Goal: Communication & Community: Ask a question

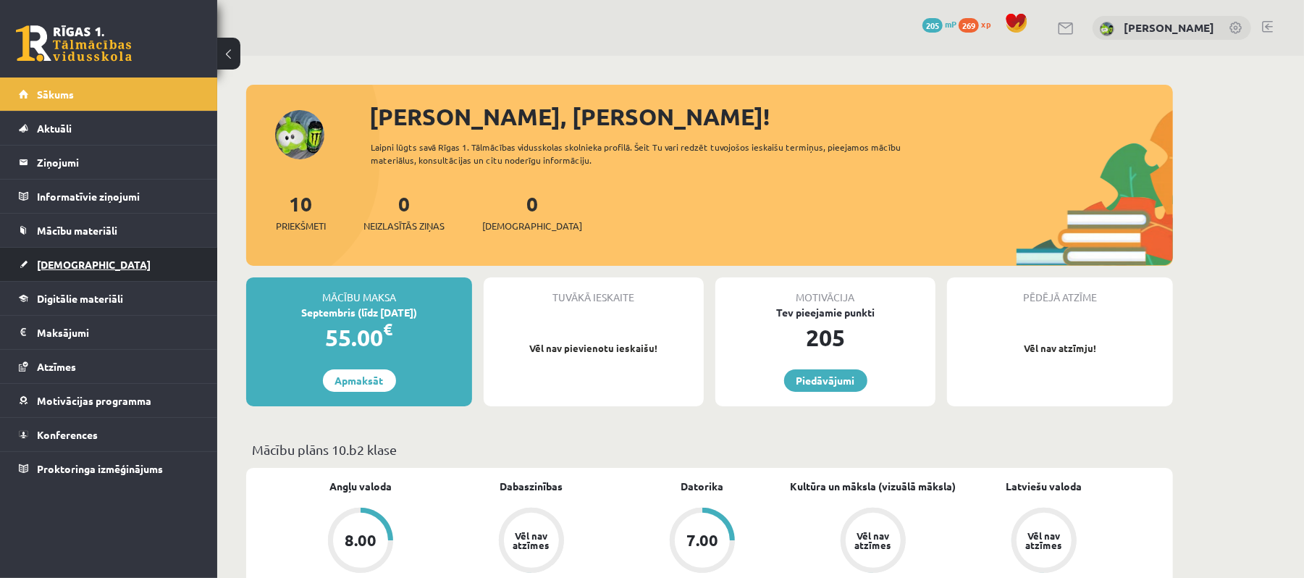
click at [117, 274] on link "[DEMOGRAPHIC_DATA]" at bounding box center [109, 264] width 180 height 33
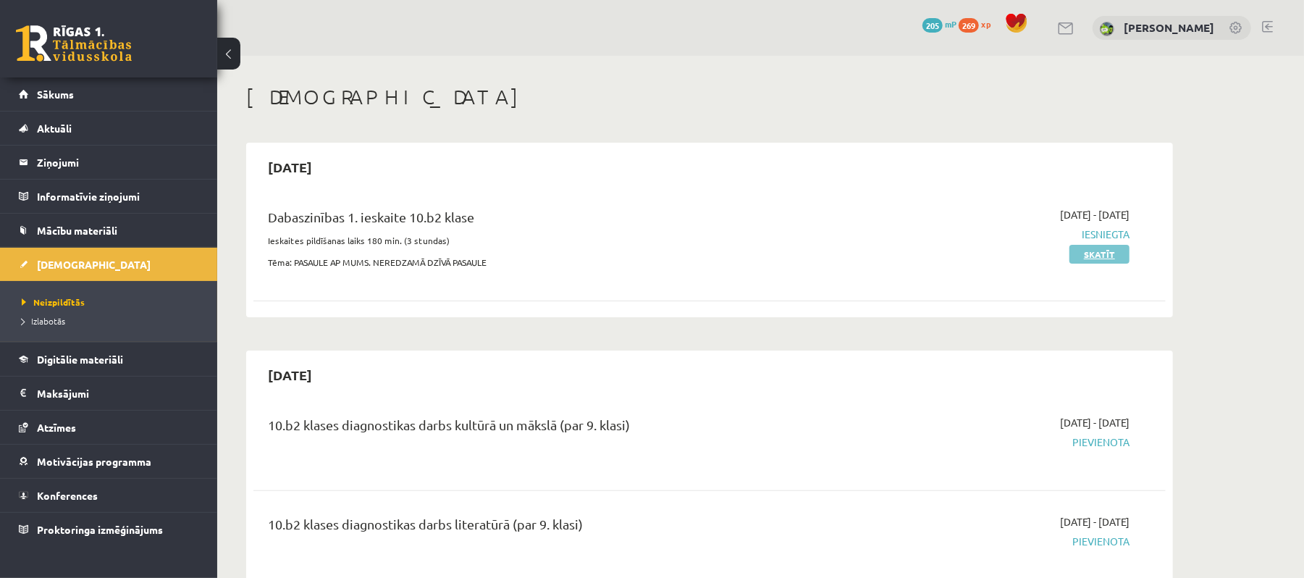
click at [1113, 261] on link "Skatīt" at bounding box center [1099, 254] width 60 height 19
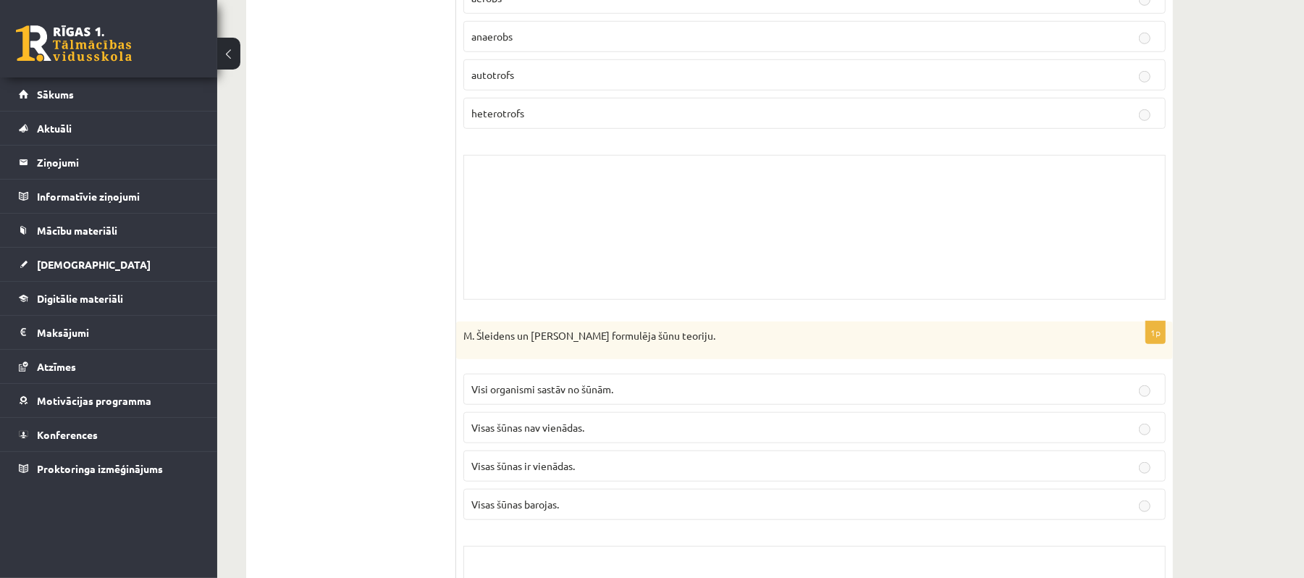
click at [606, 200] on div "Skolotāja pielikums" at bounding box center [814, 227] width 702 height 145
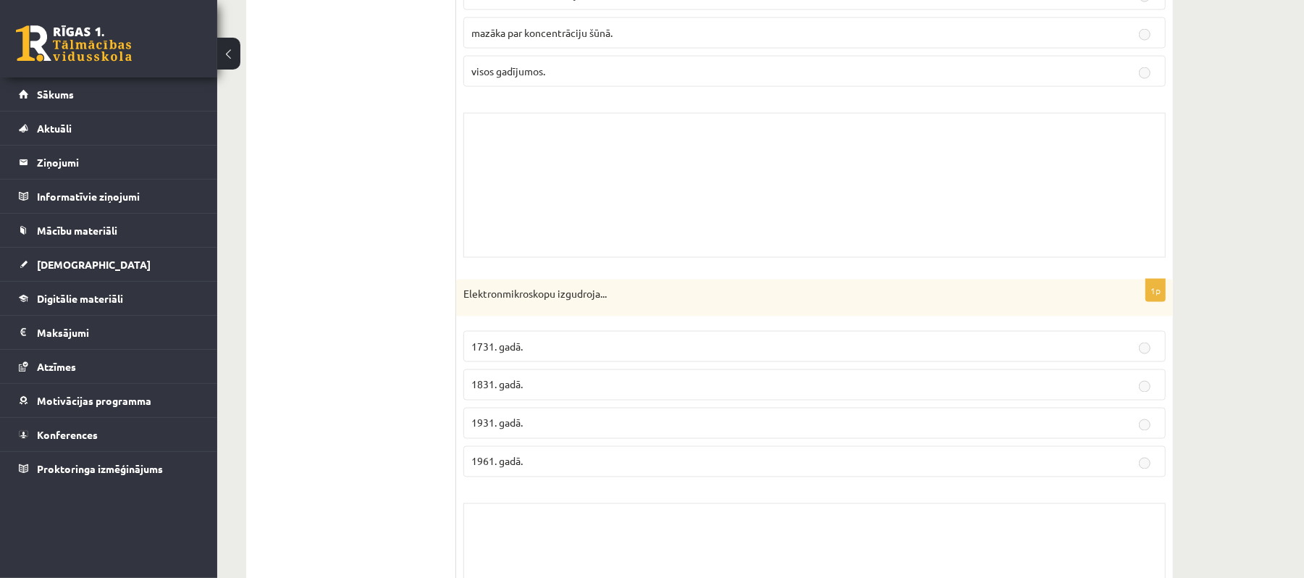
scroll to position [4825, 0]
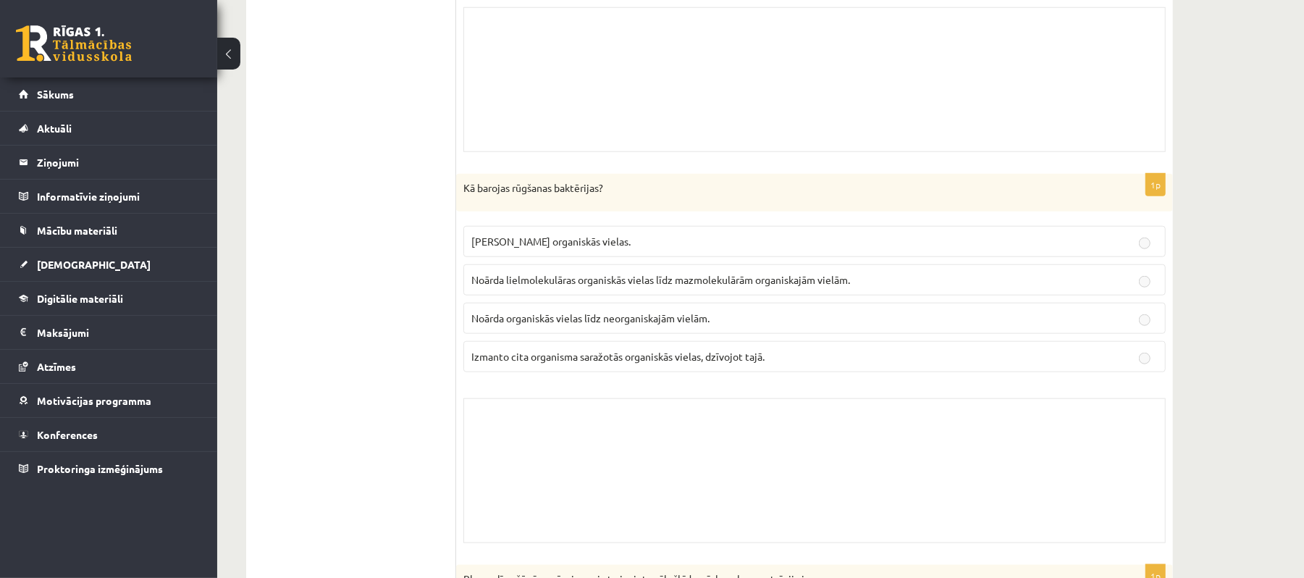
drag, startPoint x: 1298, startPoint y: 342, endPoint x: 1315, endPoint y: 342, distance: 17.4
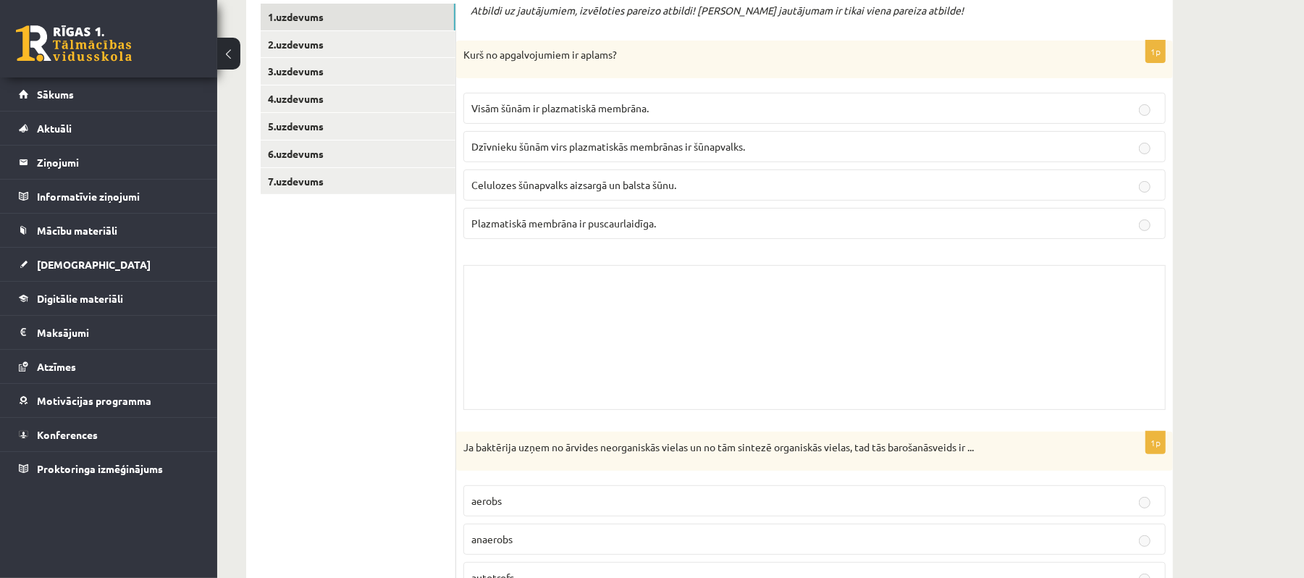
scroll to position [0, 0]
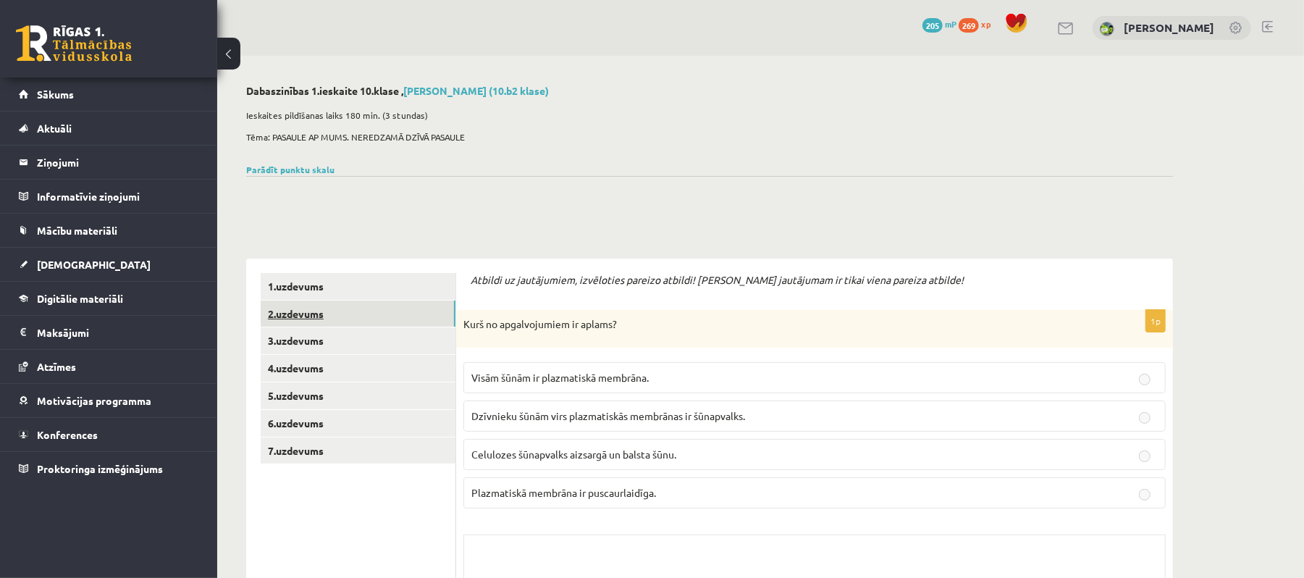
click at [444, 307] on link "2.uzdevums" at bounding box center [358, 313] width 195 height 27
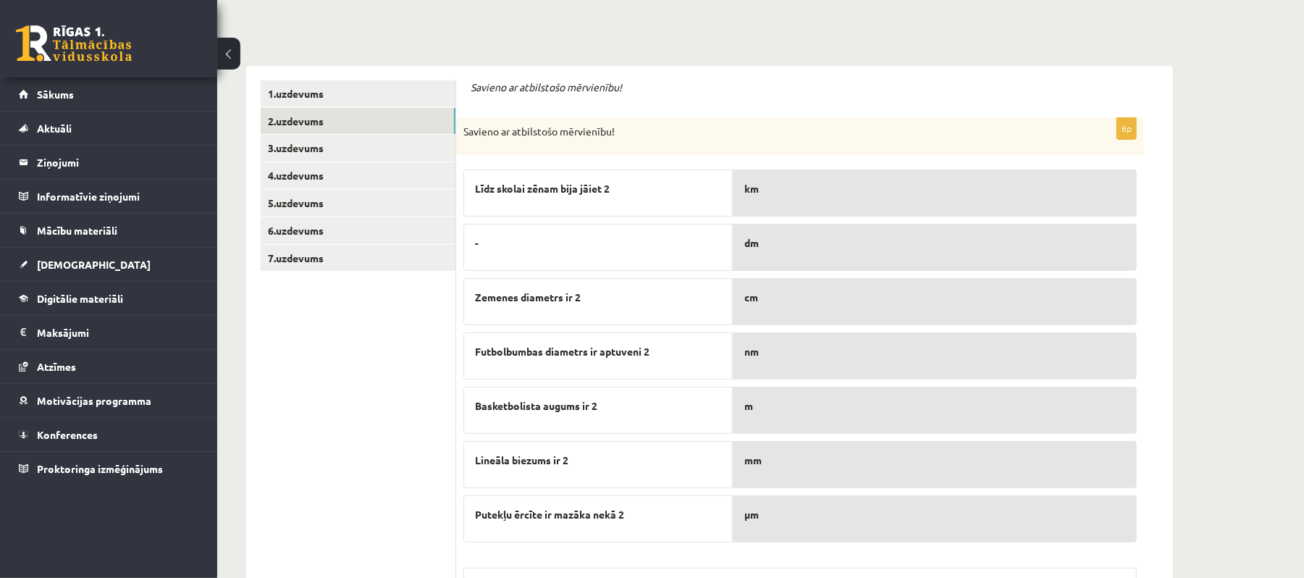
scroll to position [290, 0]
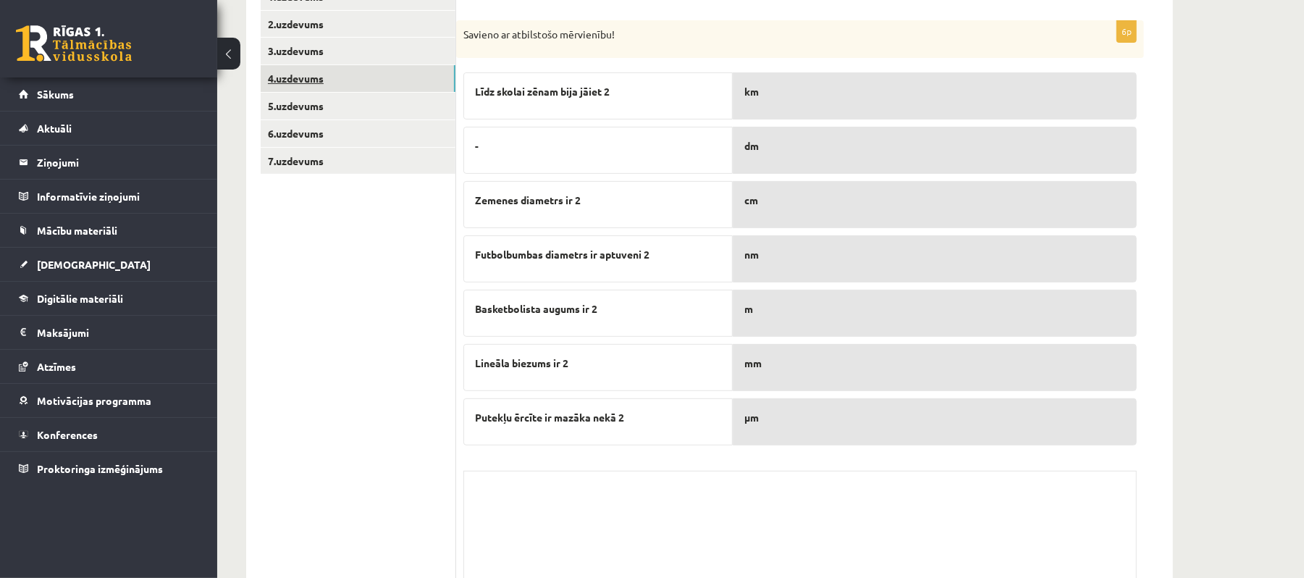
click at [362, 75] on link "4.uzdevums" at bounding box center [358, 78] width 195 height 27
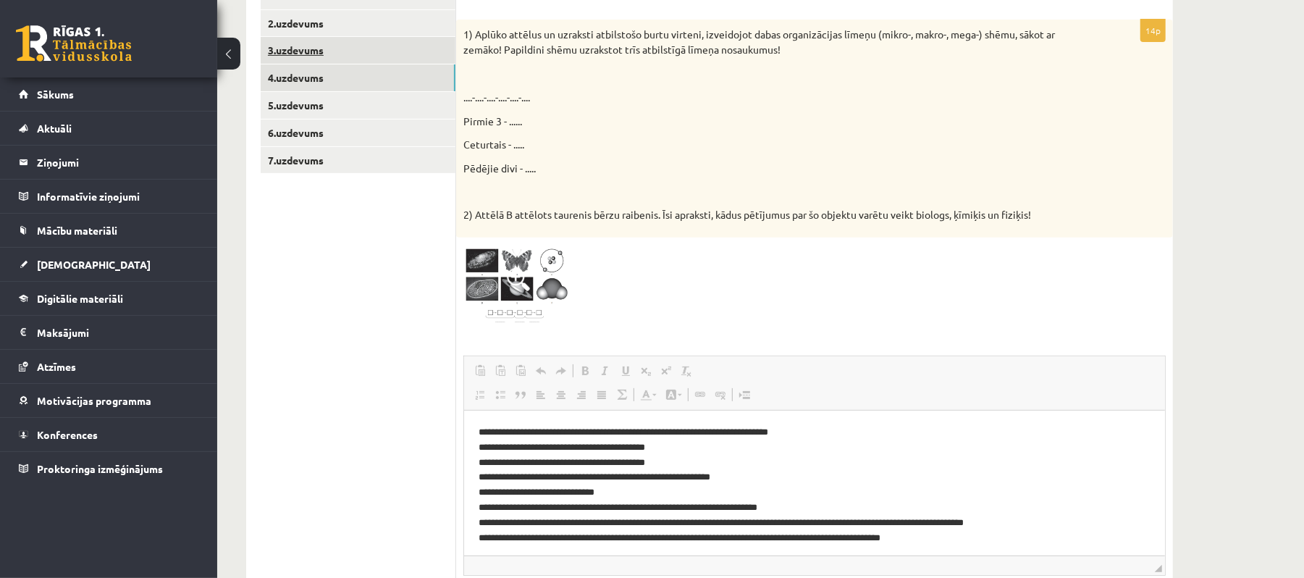
scroll to position [194, 0]
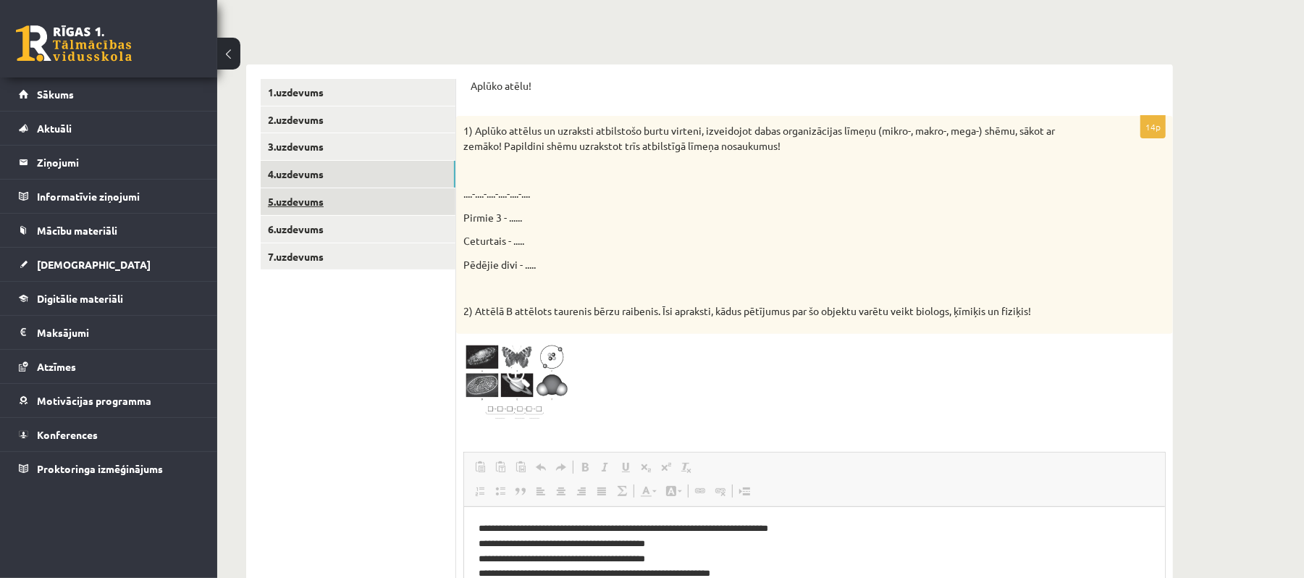
click at [357, 204] on link "5.uzdevums" at bounding box center [358, 201] width 195 height 27
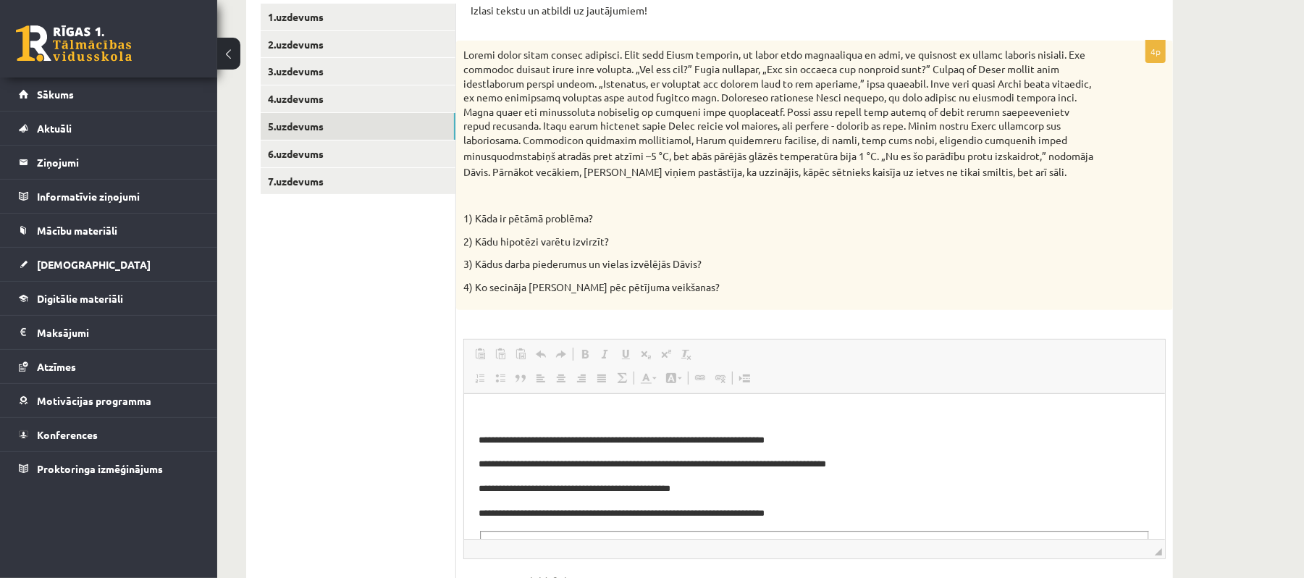
scroll to position [172, 0]
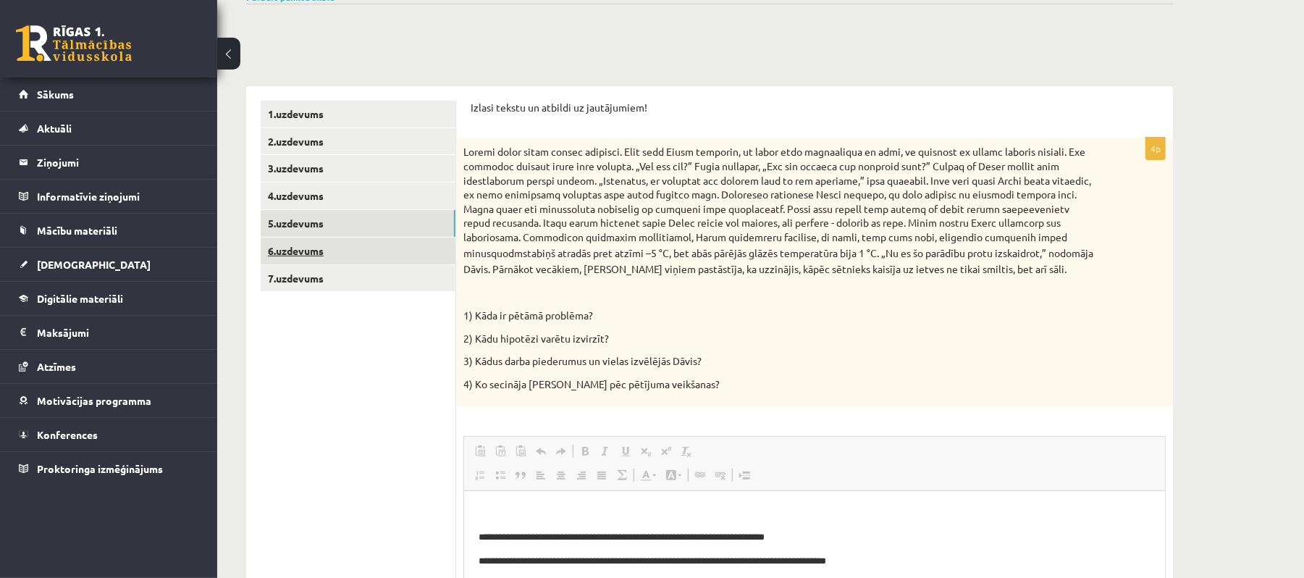
click at [398, 240] on link "6.uzdevums" at bounding box center [358, 250] width 195 height 27
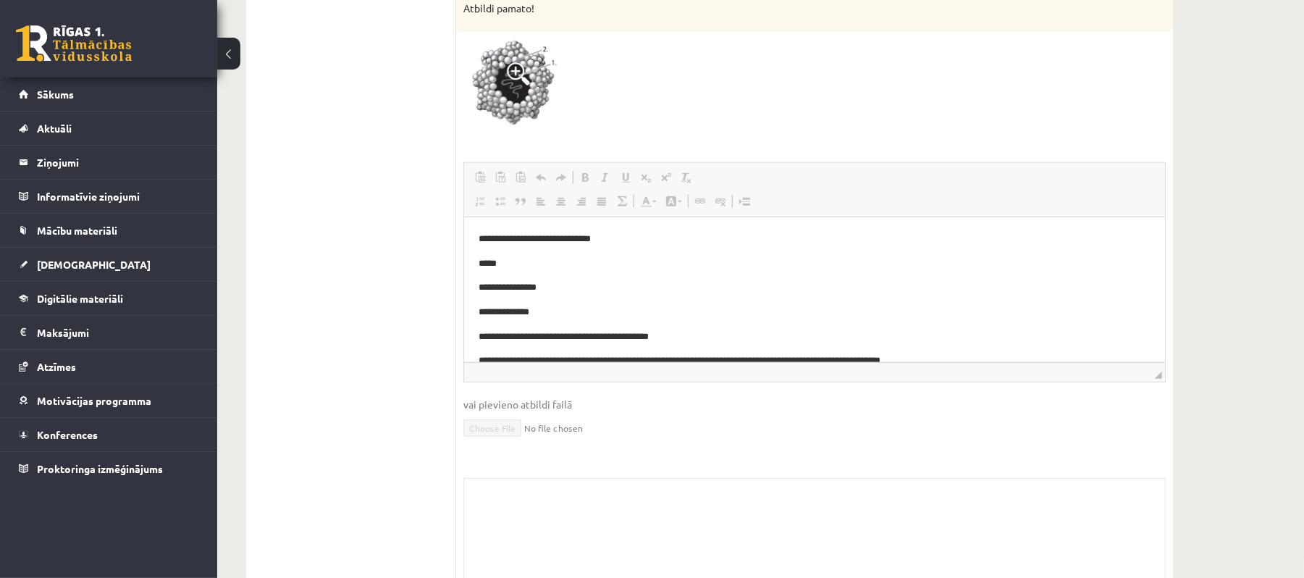
scroll to position [158, 0]
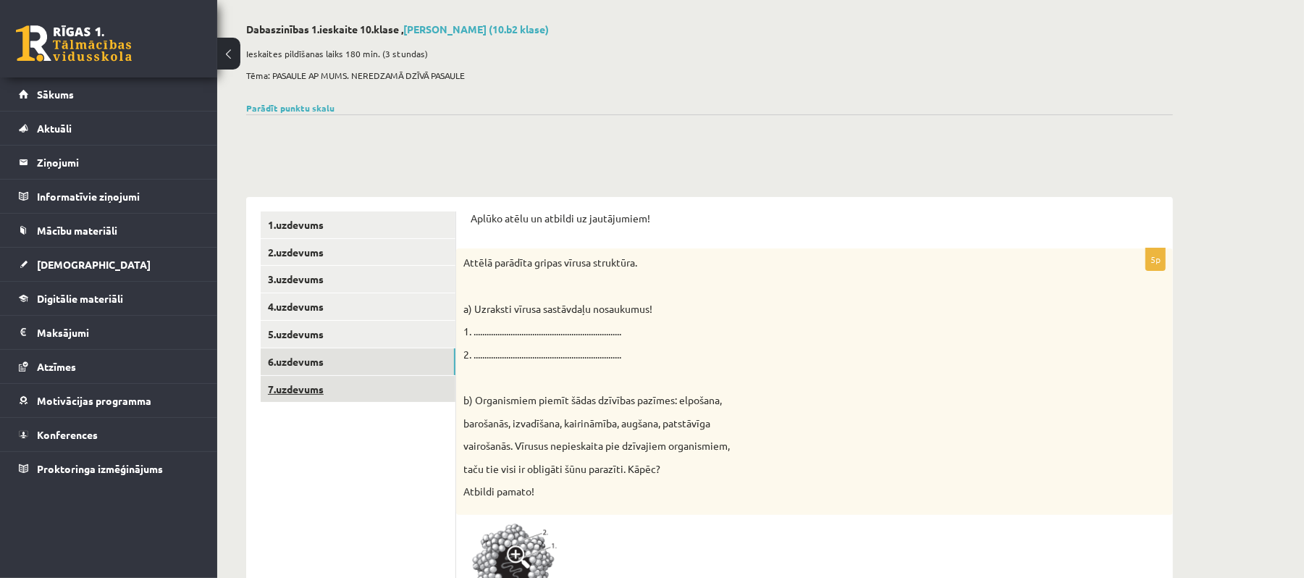
click at [366, 285] on link "3.uzdevums" at bounding box center [358, 279] width 195 height 27
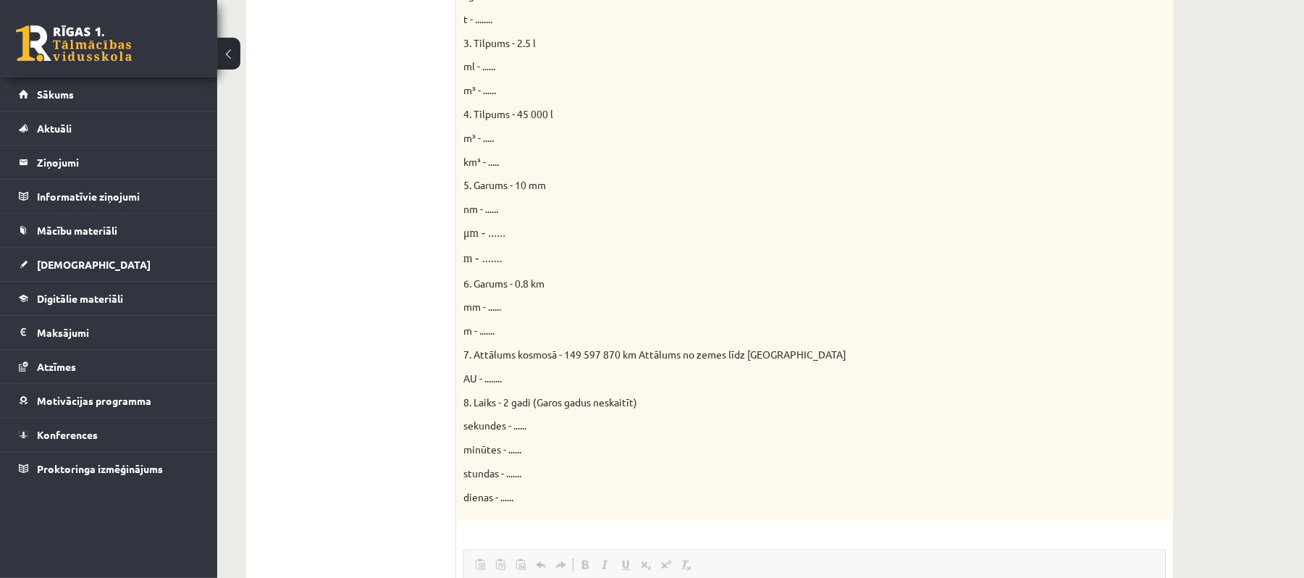
scroll to position [0, 0]
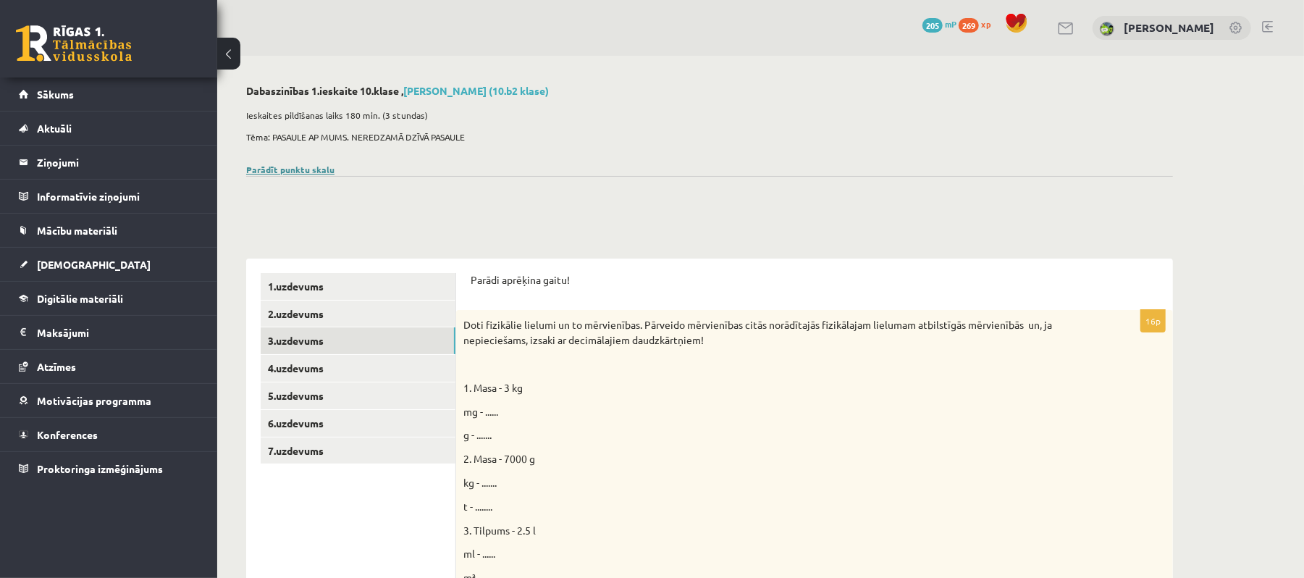
click at [323, 169] on link "Parādīt punktu skalu" at bounding box center [290, 170] width 88 height 12
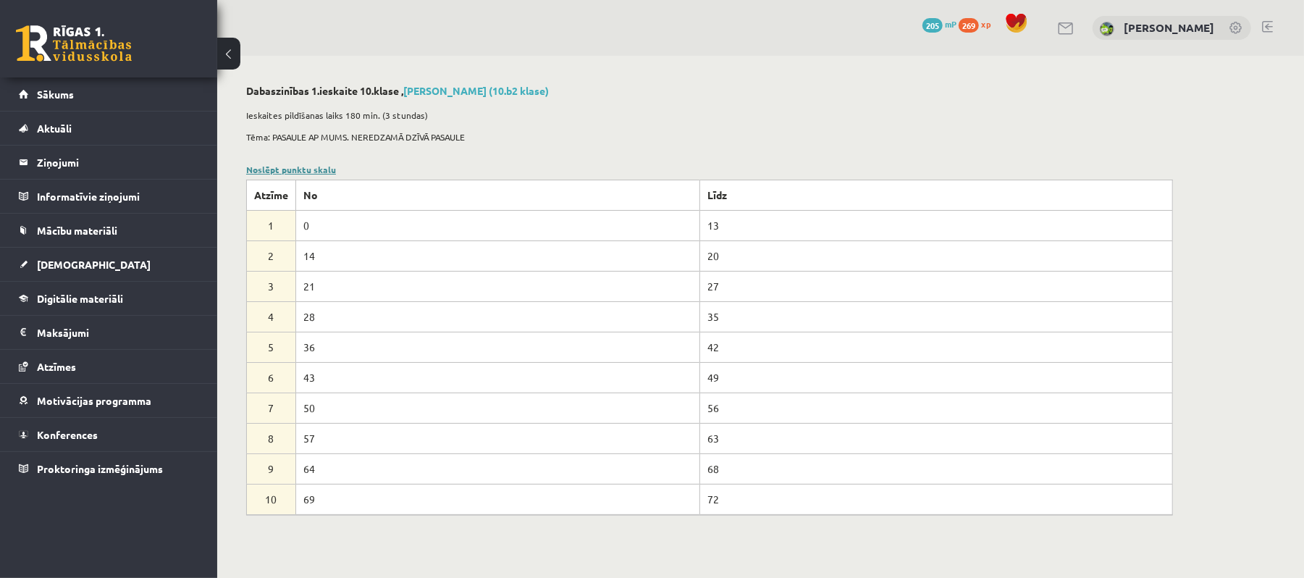
click at [323, 169] on link "Noslēpt punktu skalu" at bounding box center [291, 170] width 90 height 12
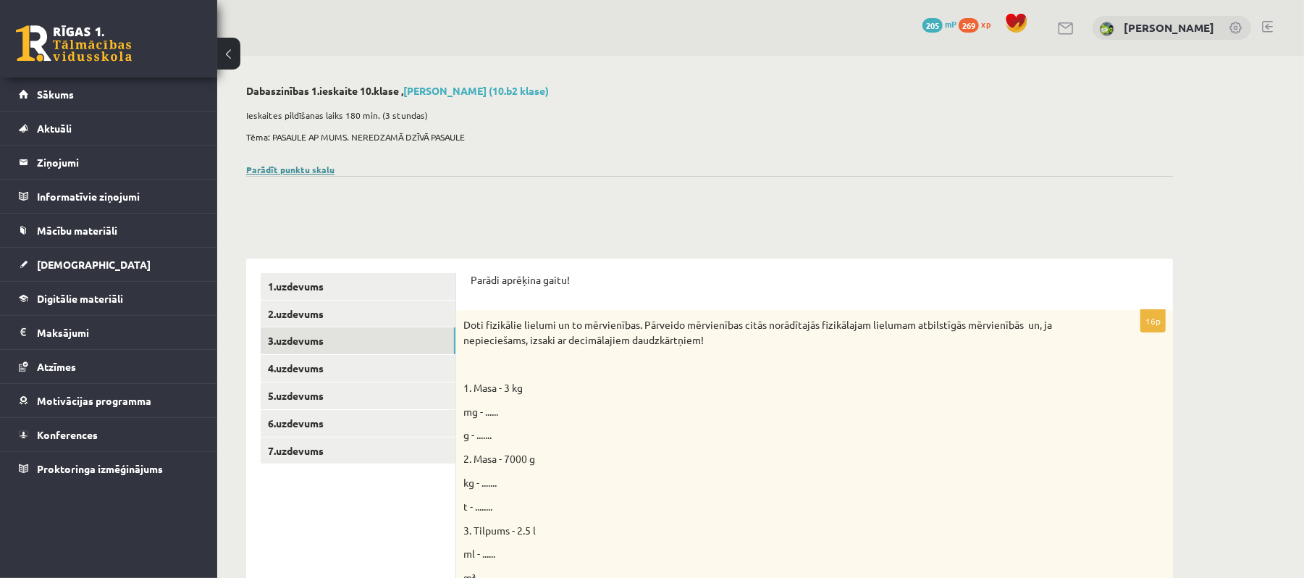
scroll to position [96, 0]
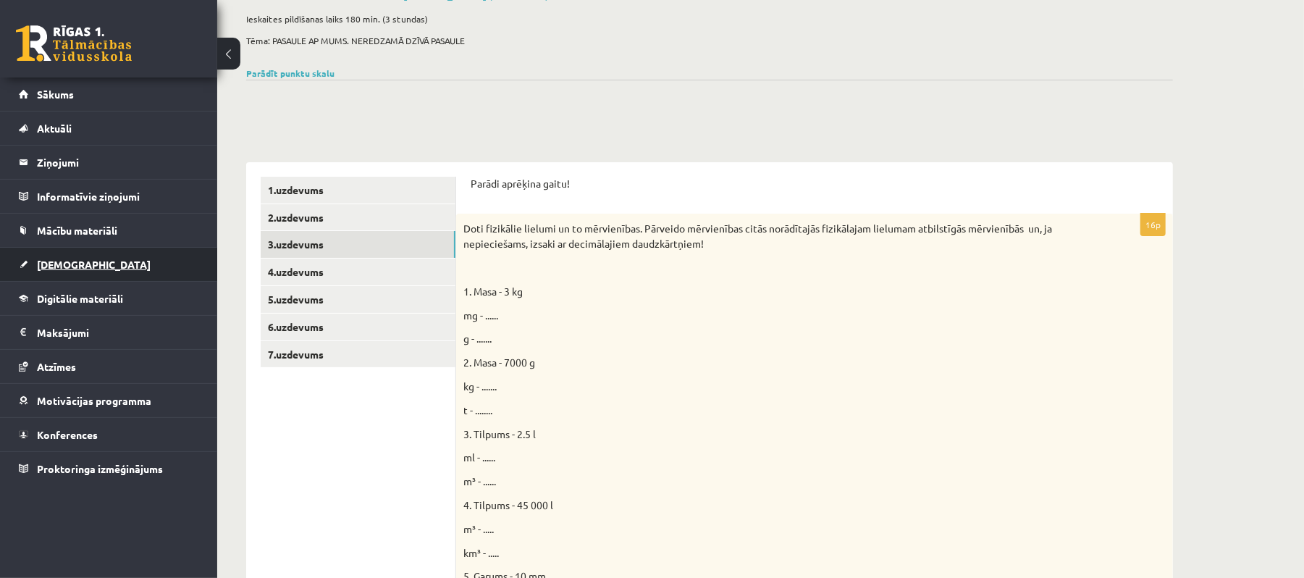
click at [98, 252] on link "[DEMOGRAPHIC_DATA]" at bounding box center [109, 264] width 180 height 33
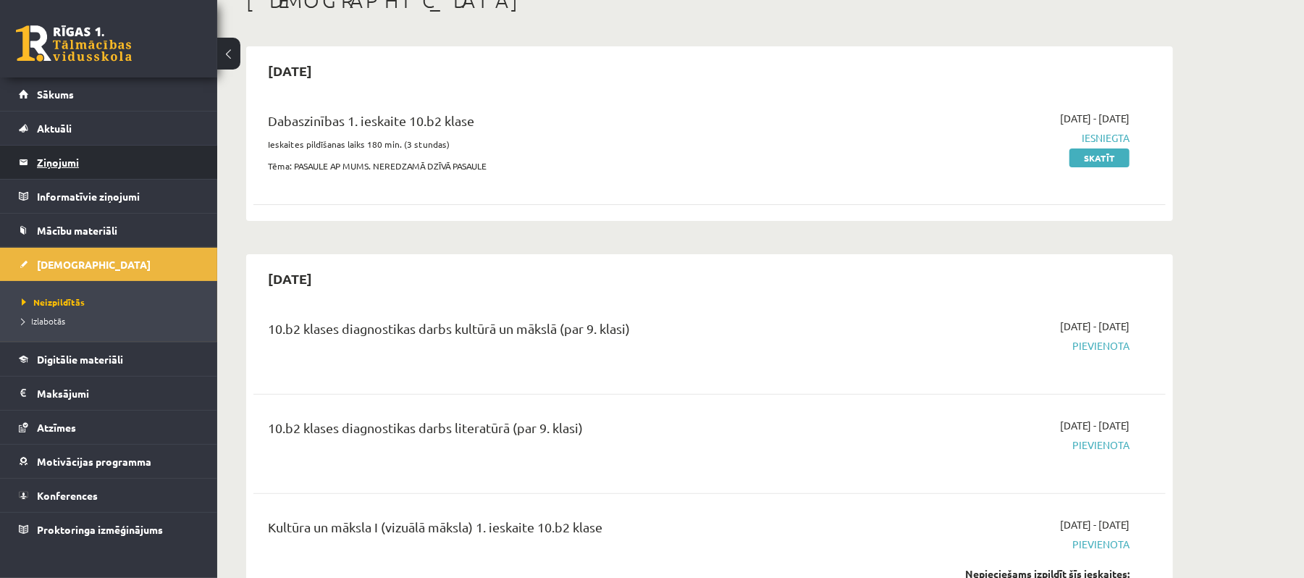
click at [117, 155] on legend "Ziņojumi 0" at bounding box center [118, 161] width 162 height 33
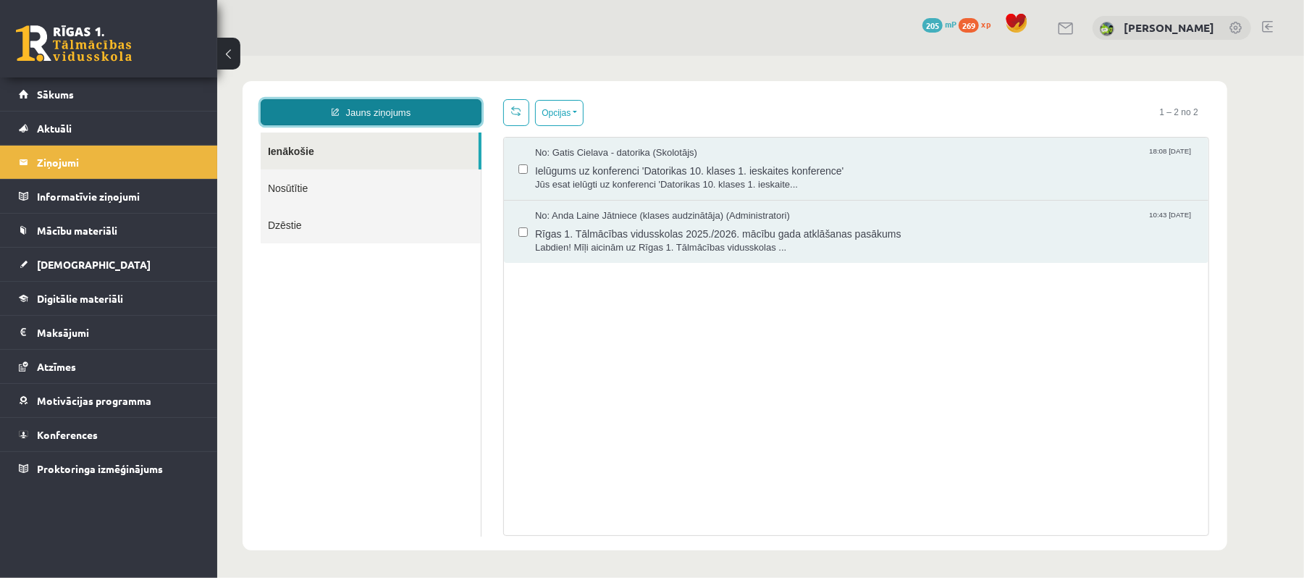
click at [402, 109] on link "Jauns ziņojums" at bounding box center [370, 111] width 221 height 26
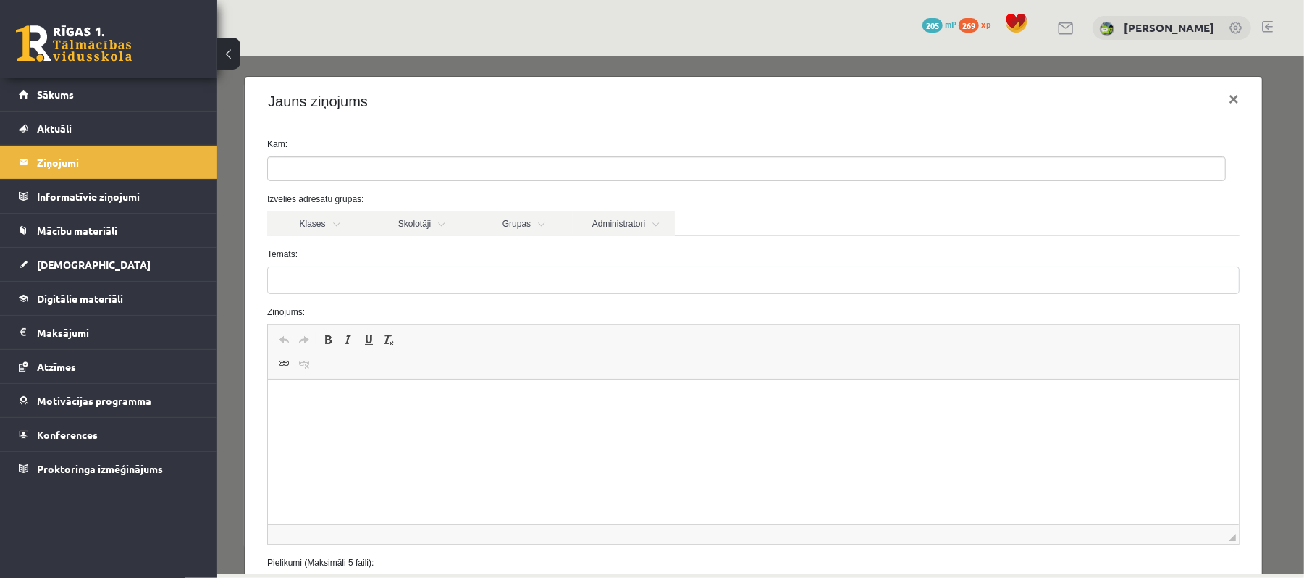
click at [310, 161] on input "search" at bounding box center [292, 167] width 51 height 23
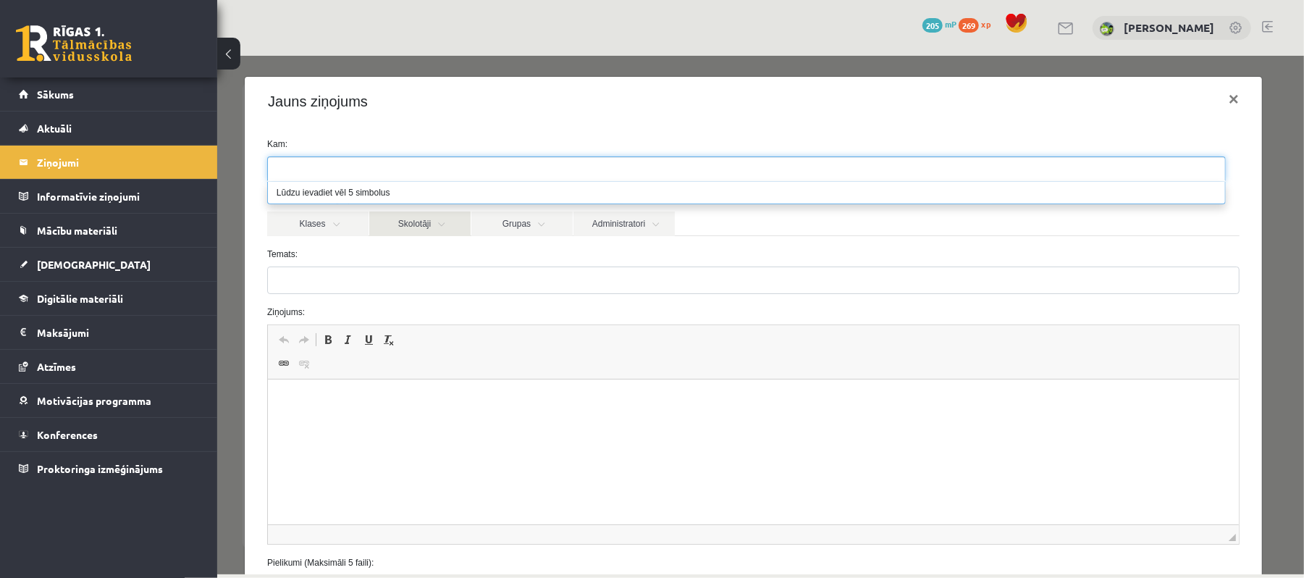
click at [386, 222] on link "Skolotāji" at bounding box center [418, 223] width 101 height 25
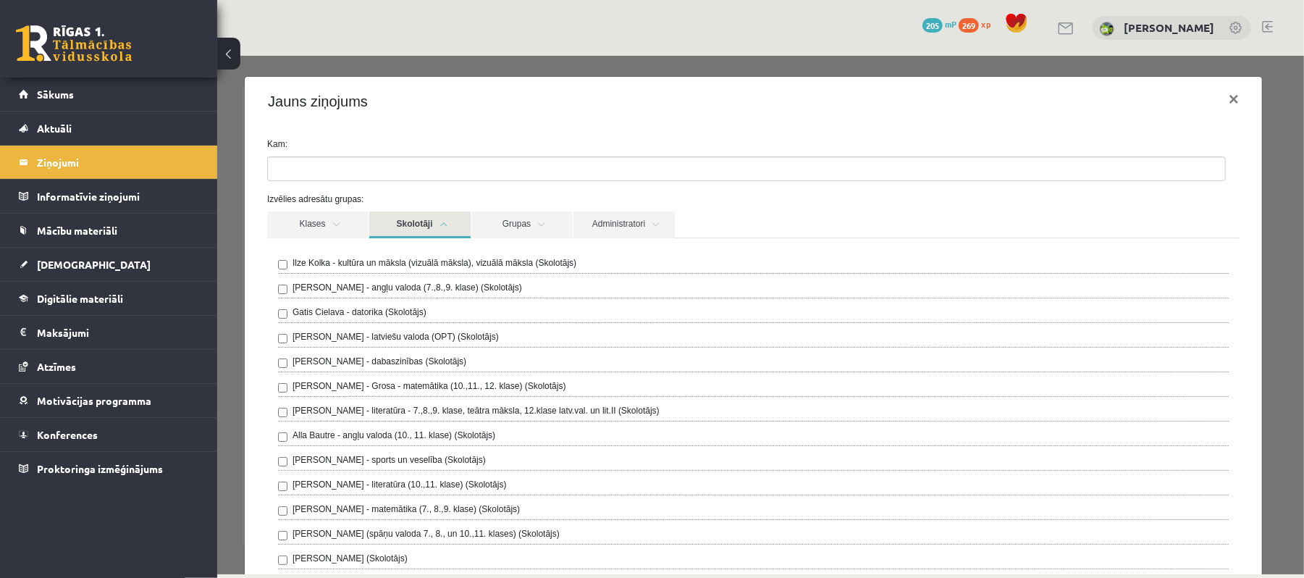
click at [387, 222] on link "Skolotāji" at bounding box center [418, 224] width 101 height 27
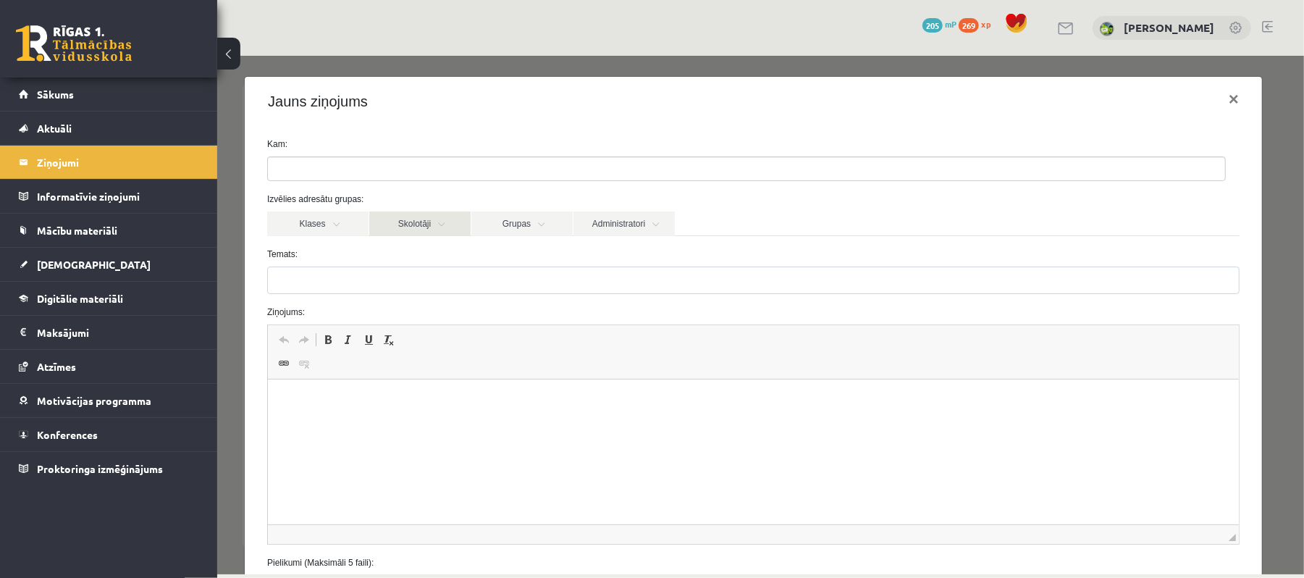
click at [387, 222] on link "Skolotāji" at bounding box center [418, 223] width 101 height 25
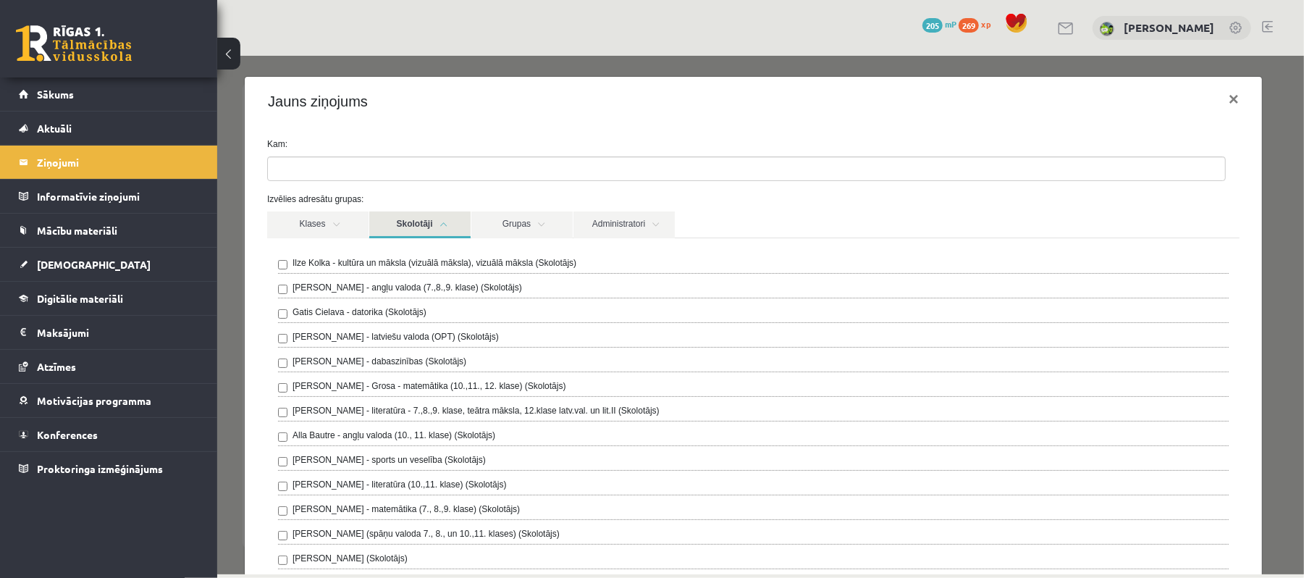
scroll to position [96, 0]
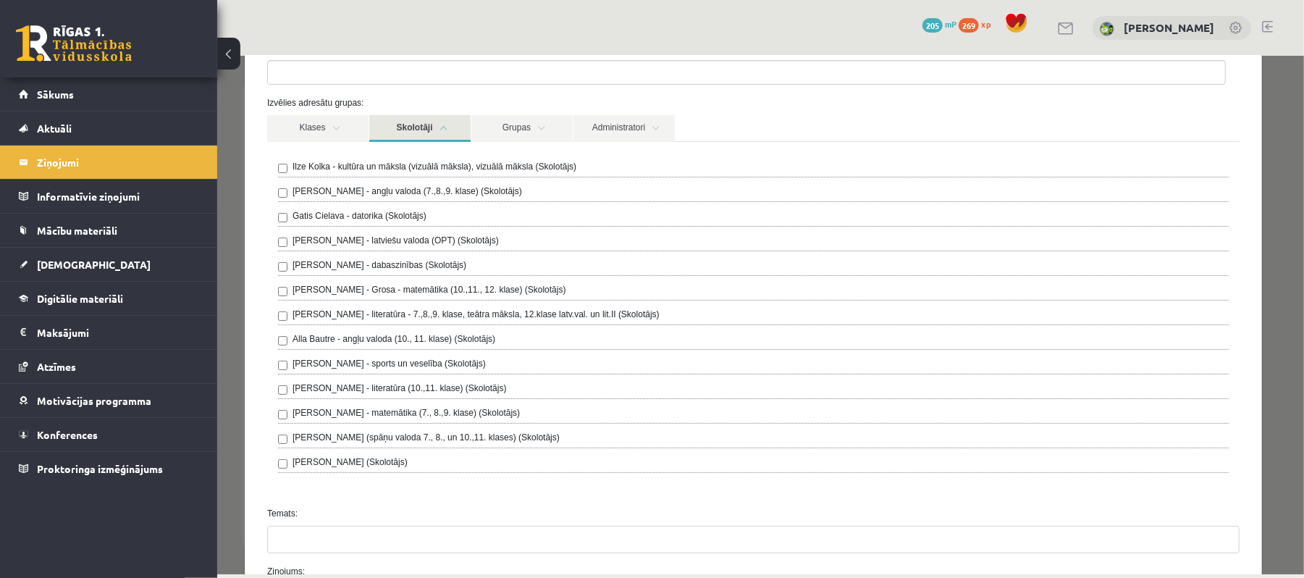
click at [423, 135] on link "Skolotāji" at bounding box center [418, 127] width 101 height 27
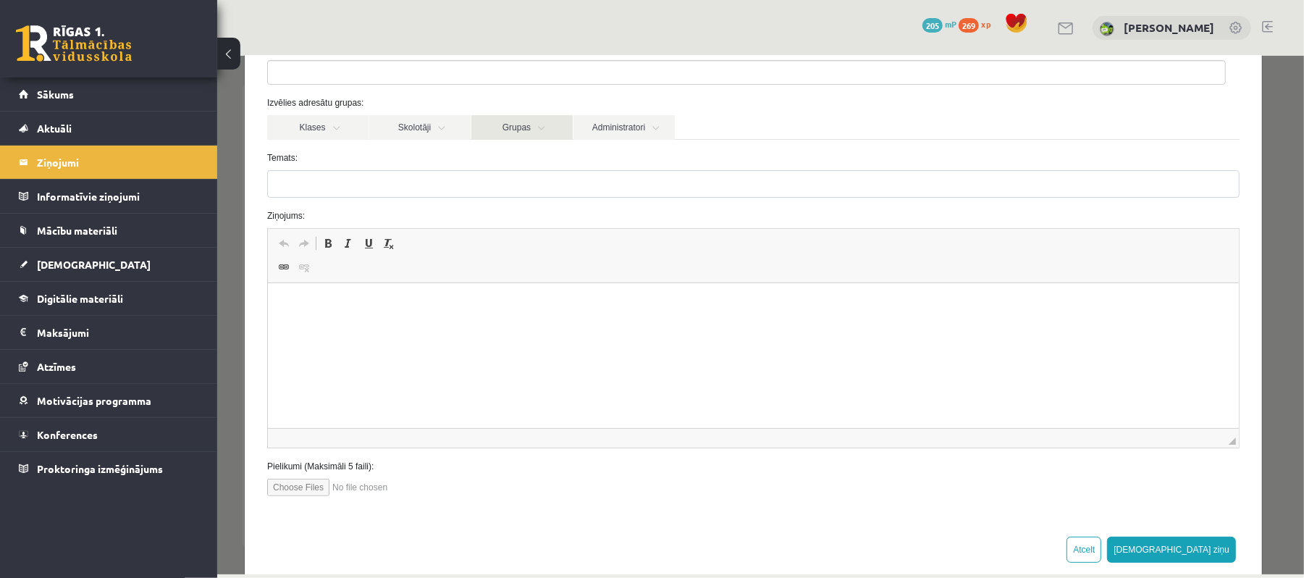
click at [548, 130] on link "Grupas" at bounding box center [521, 126] width 101 height 25
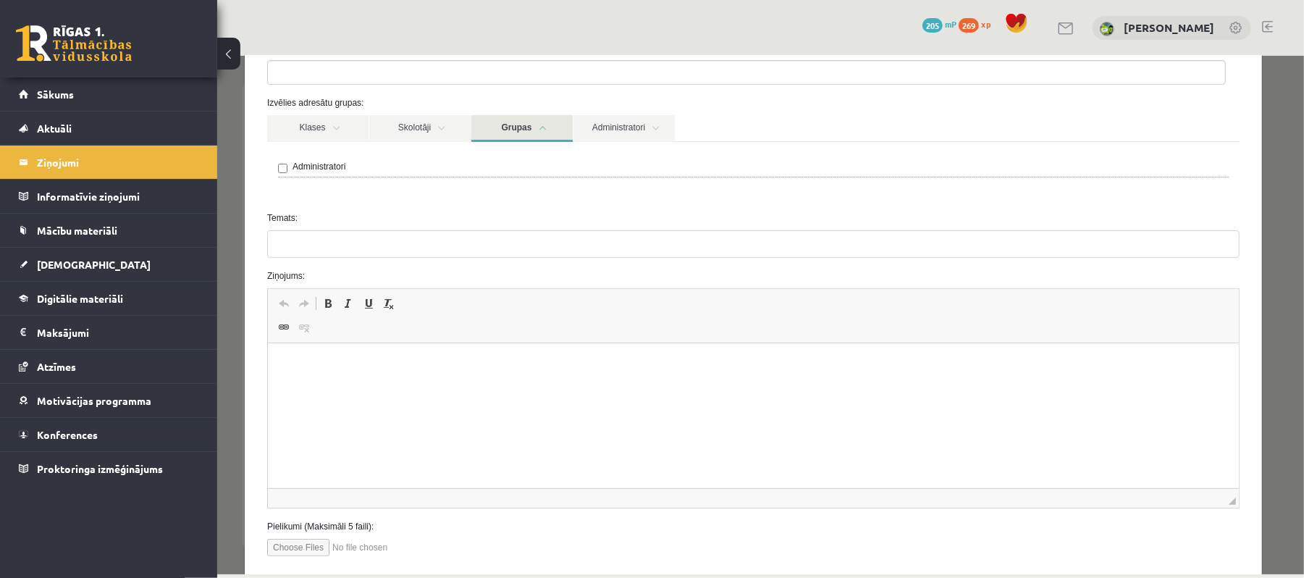
click at [548, 130] on link "Grupas" at bounding box center [521, 127] width 101 height 27
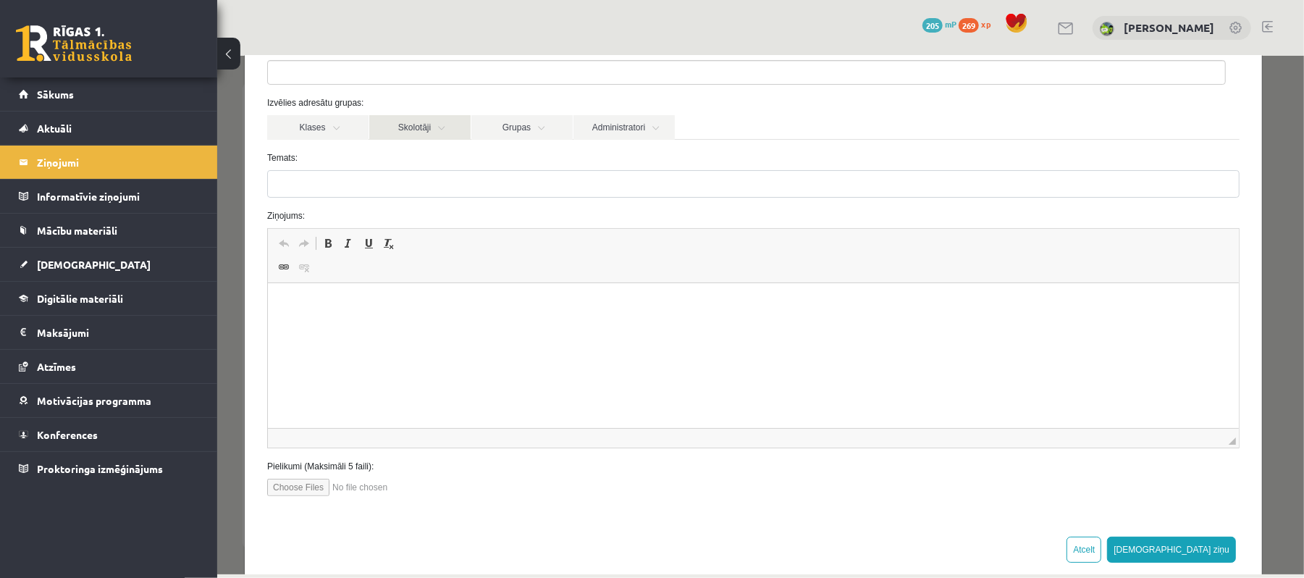
click at [426, 134] on link "Skolotāji" at bounding box center [418, 126] width 101 height 25
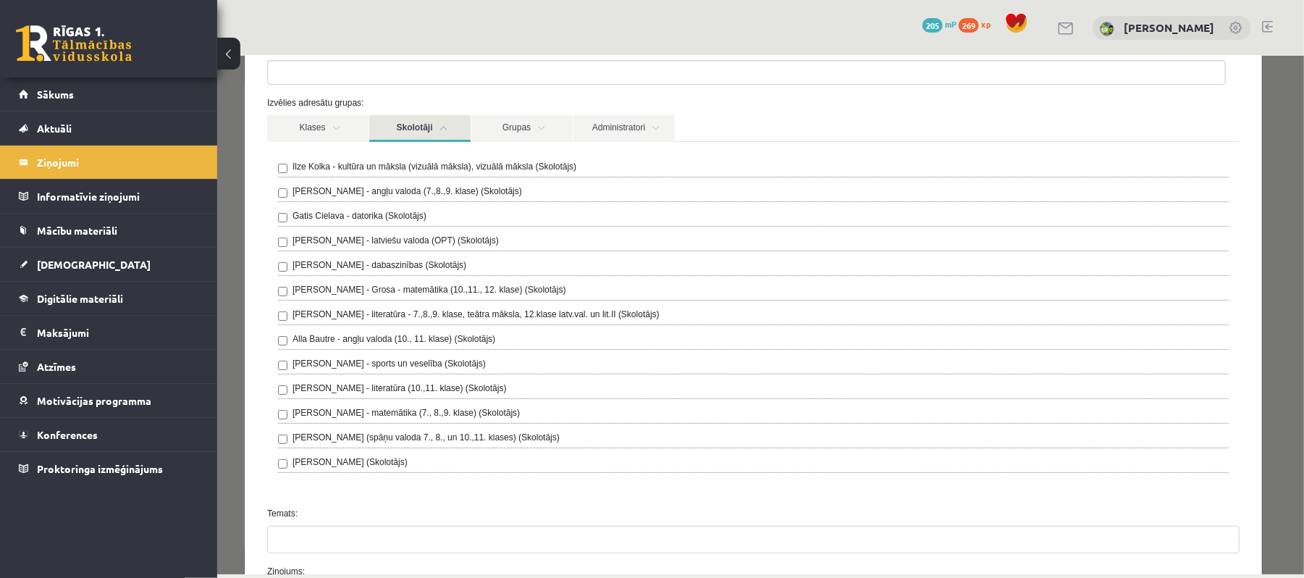
click at [426, 134] on link "Skolotāji" at bounding box center [418, 127] width 101 height 27
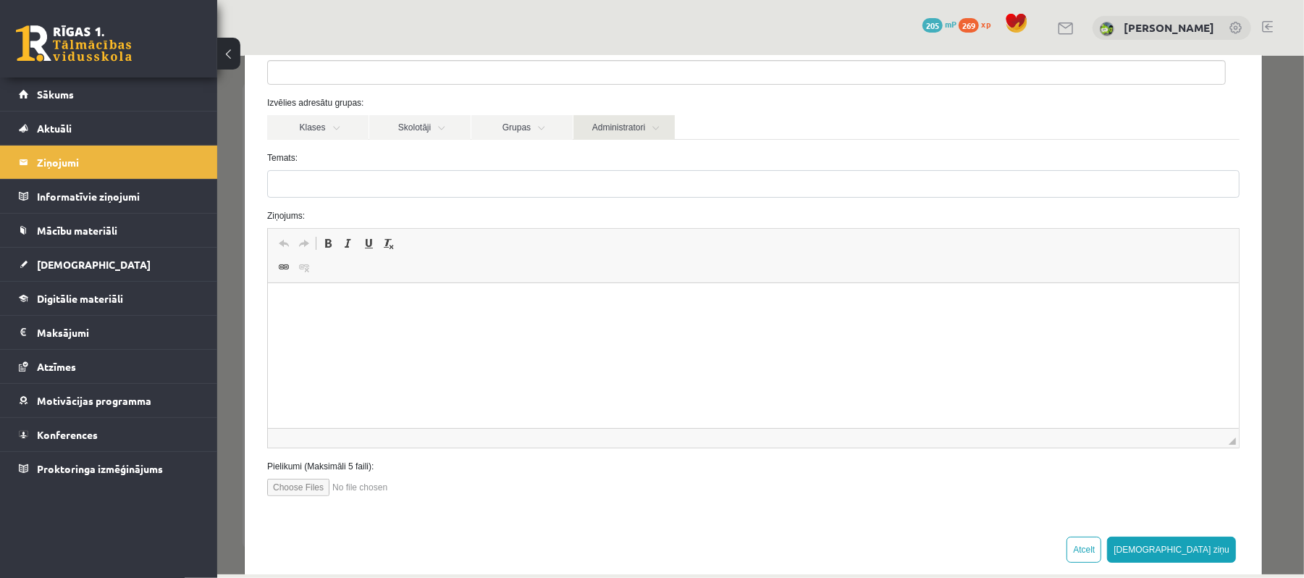
click at [602, 130] on link "Administratori" at bounding box center [623, 126] width 101 height 25
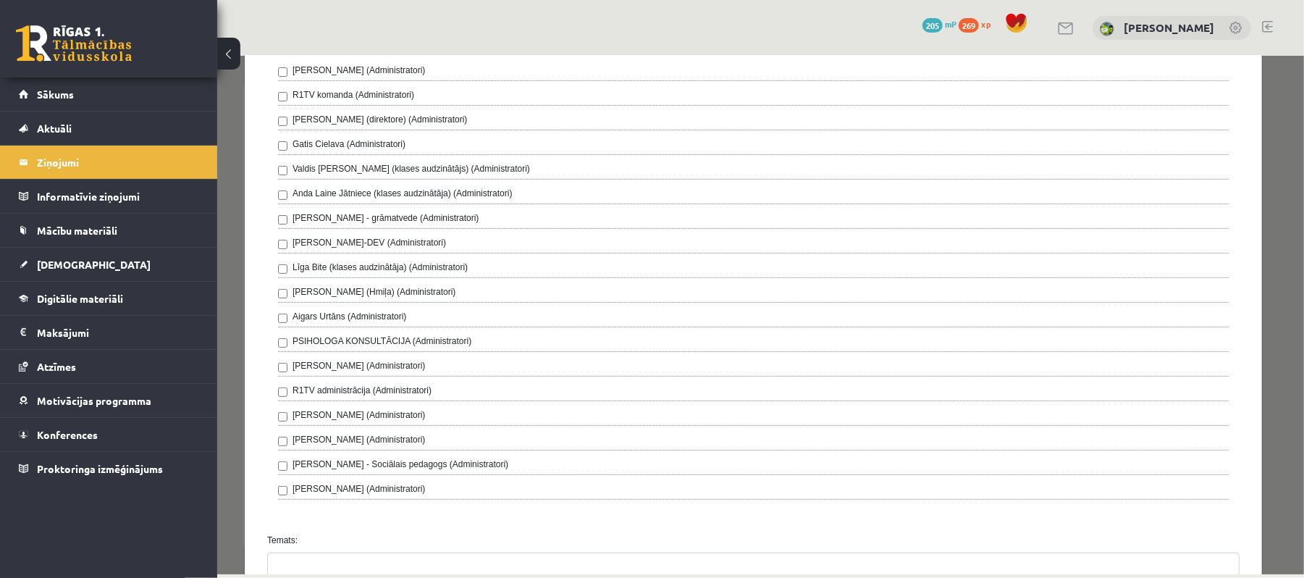
scroll to position [0, 0]
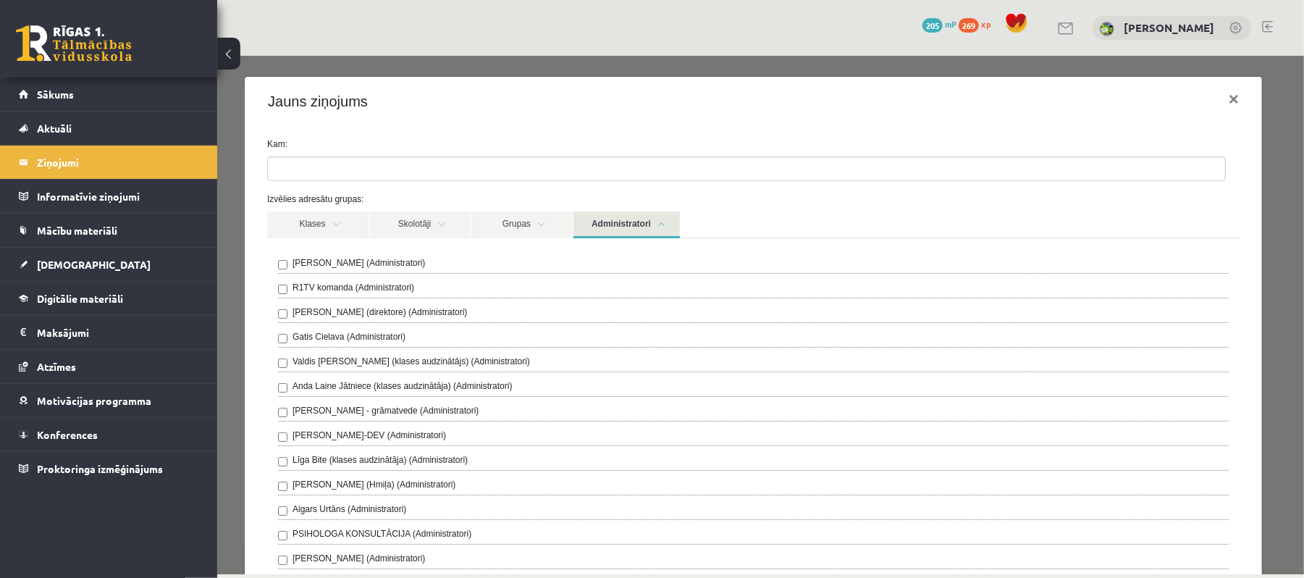
click at [611, 211] on link "Administratori" at bounding box center [626, 224] width 106 height 27
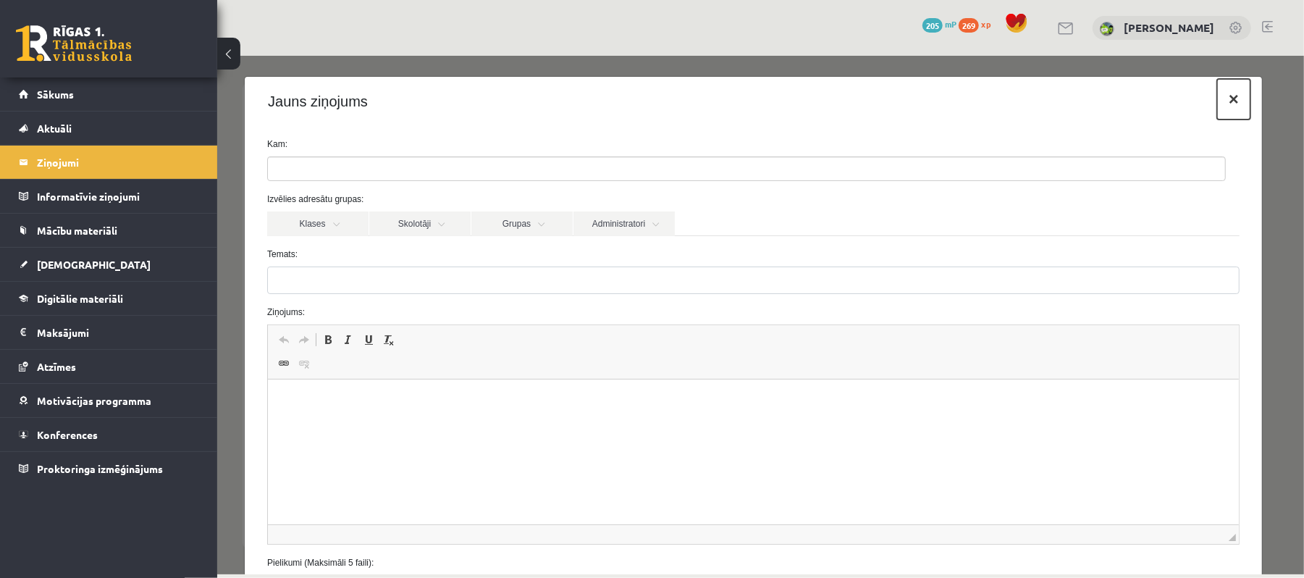
click at [1216, 101] on button "×" at bounding box center [1232, 98] width 33 height 41
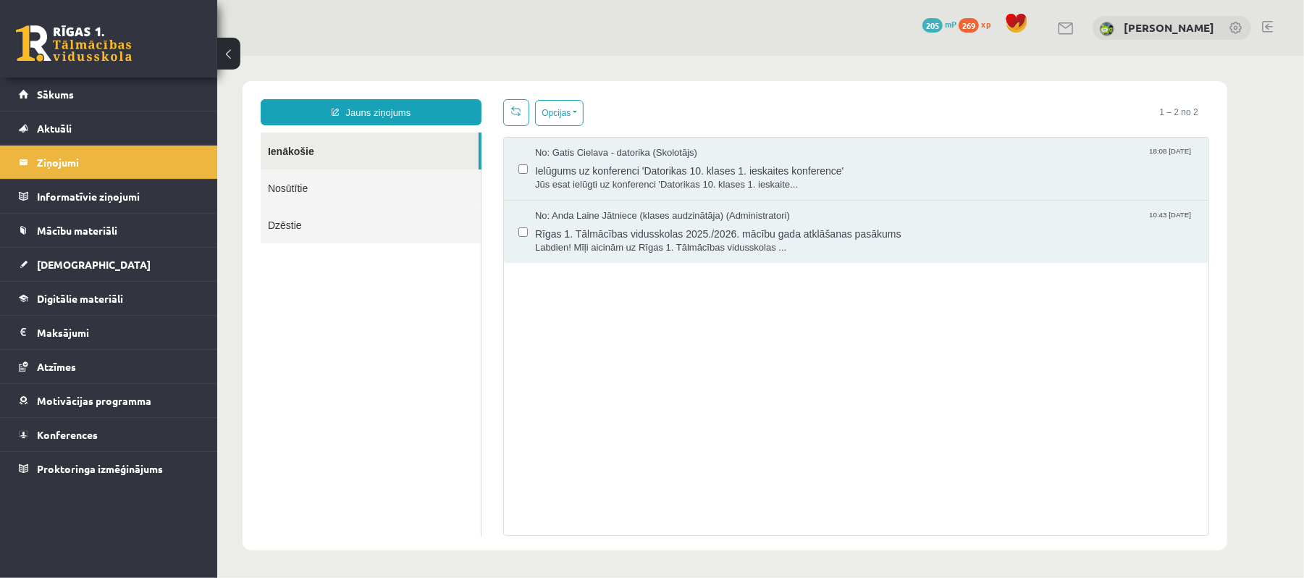
click at [208, 71] on div "0 Dāvanas 205 mP 269 xp" at bounding box center [108, 38] width 217 height 77
click at [195, 94] on link "Sākums" at bounding box center [109, 93] width 180 height 33
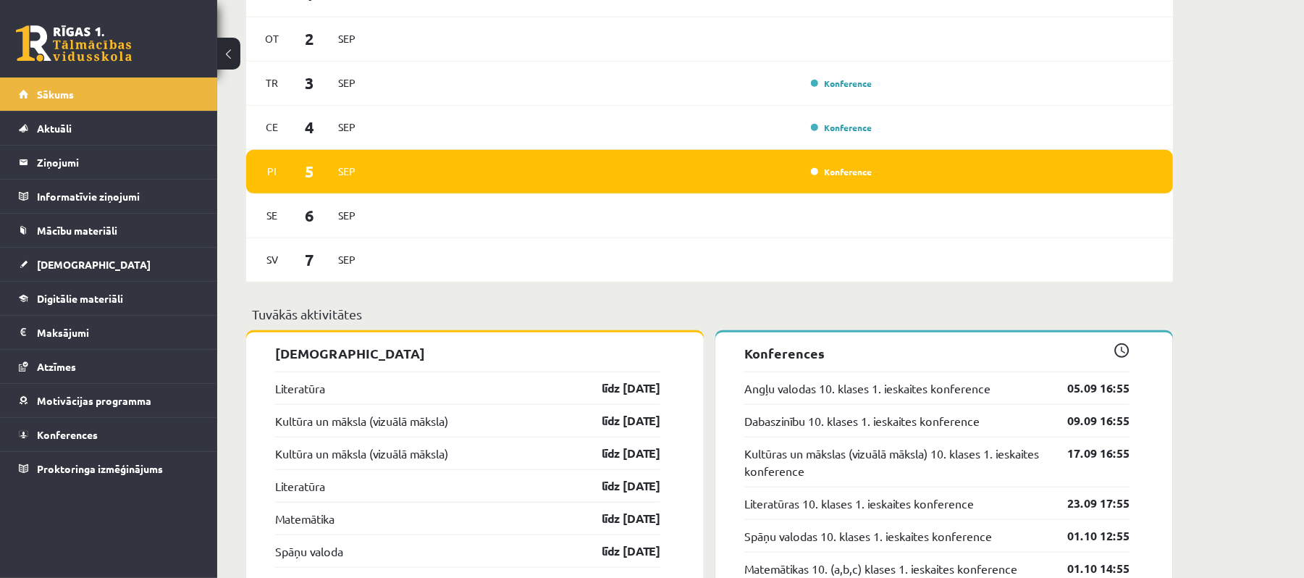
scroll to position [1061, 0]
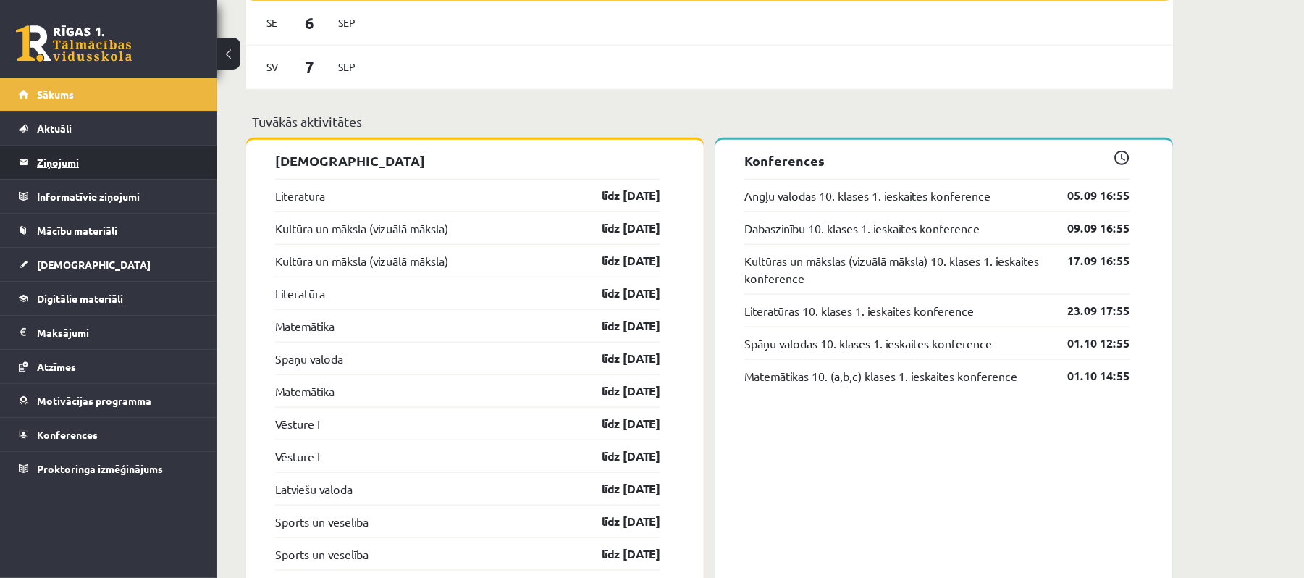
click at [174, 148] on legend "Ziņojumi 0" at bounding box center [118, 161] width 162 height 33
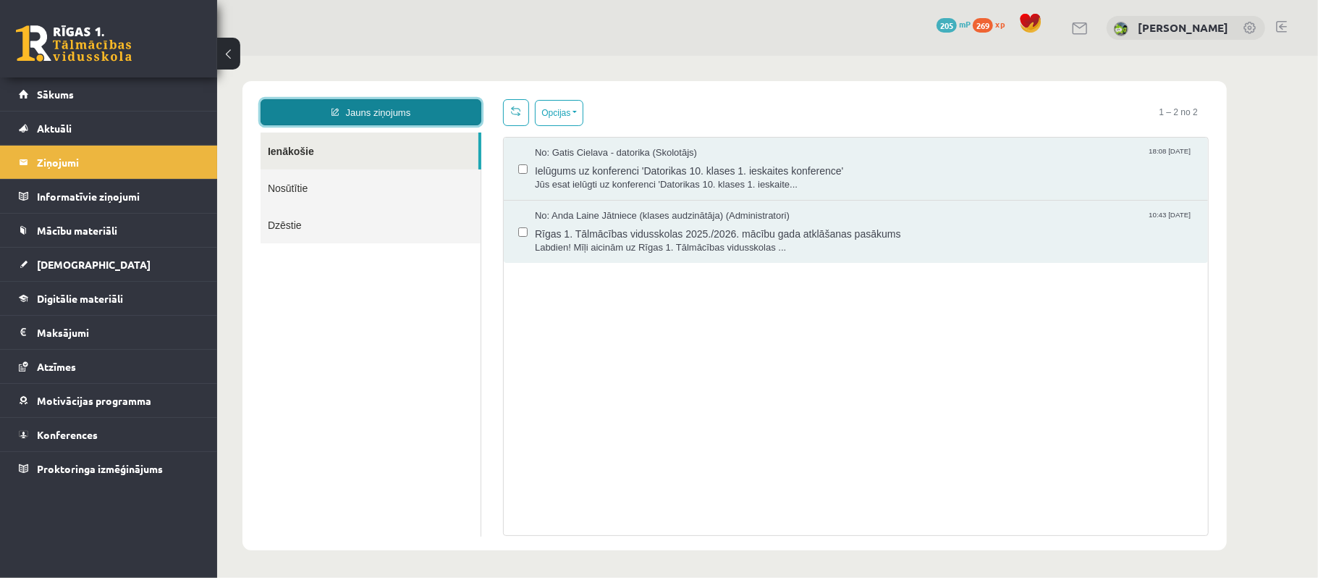
click at [413, 117] on link "Jauns ziņojums" at bounding box center [370, 111] width 221 height 26
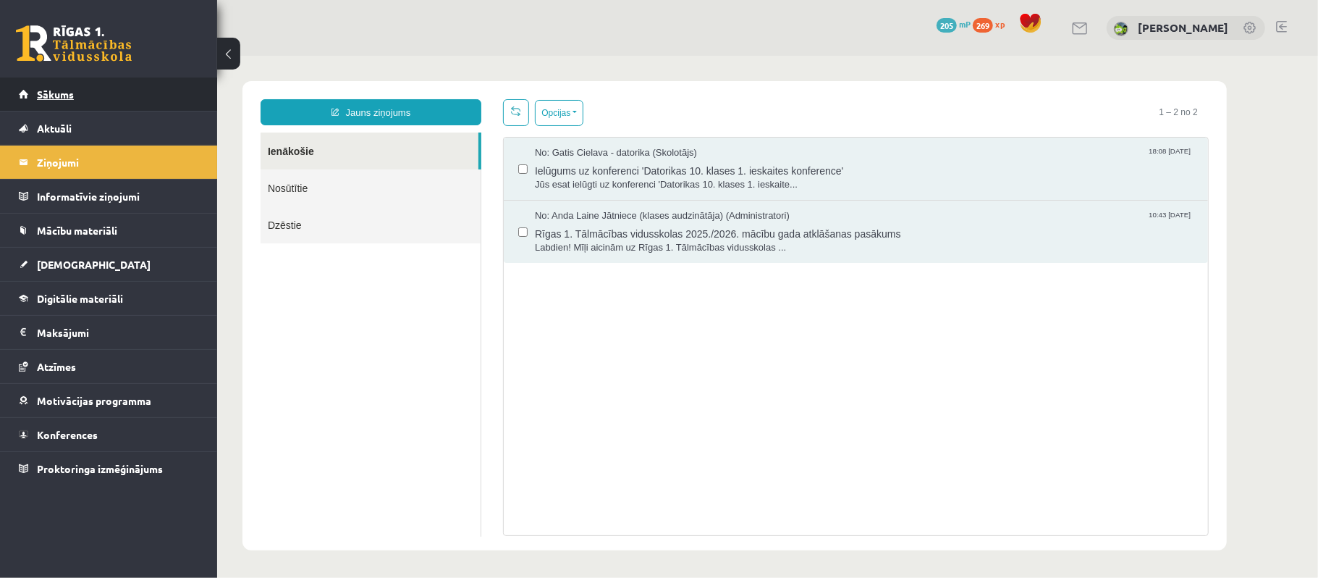
click at [108, 103] on link "Sākums" at bounding box center [109, 93] width 180 height 33
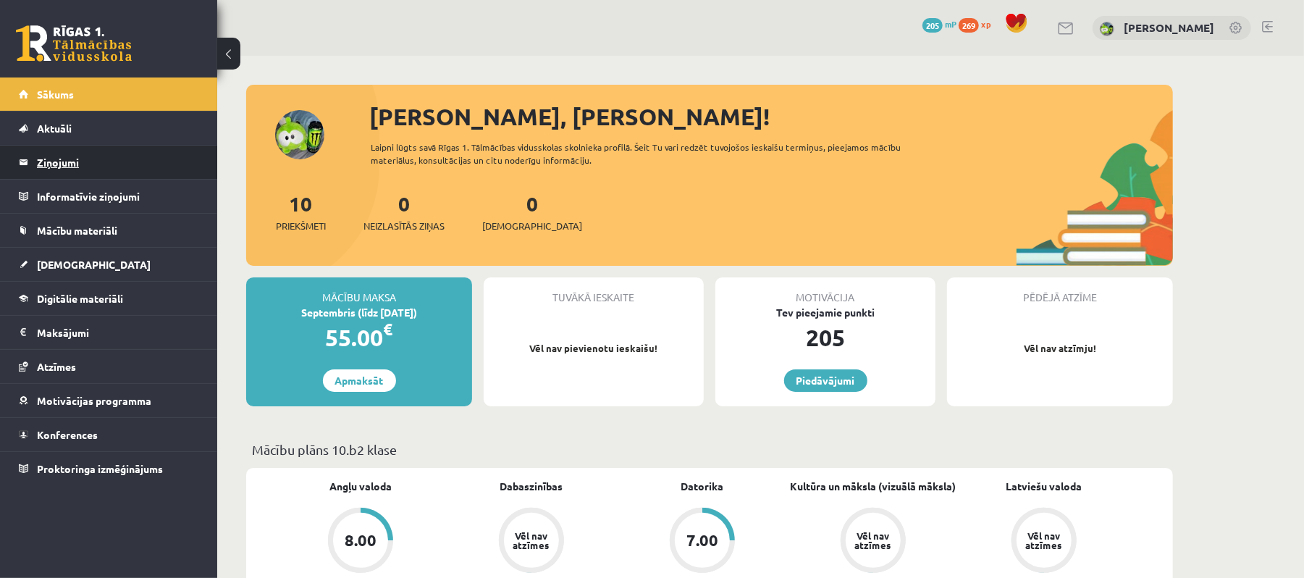
click at [140, 163] on legend "Ziņojumi 0" at bounding box center [118, 161] width 162 height 33
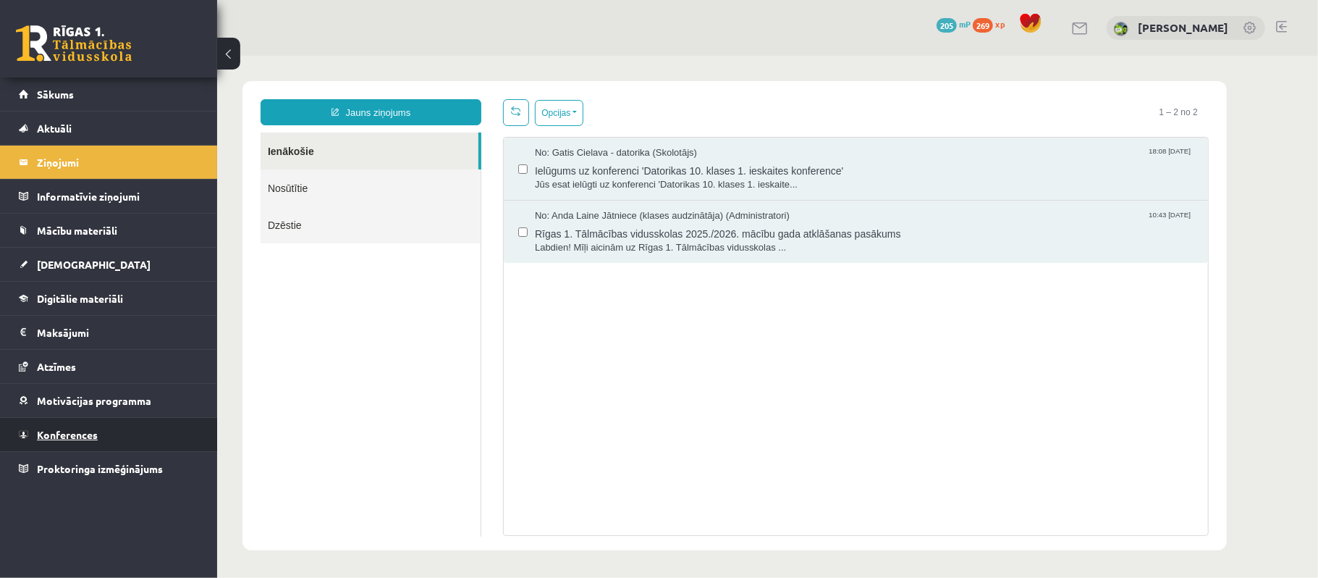
click at [151, 450] on link "Konferences" at bounding box center [109, 434] width 180 height 33
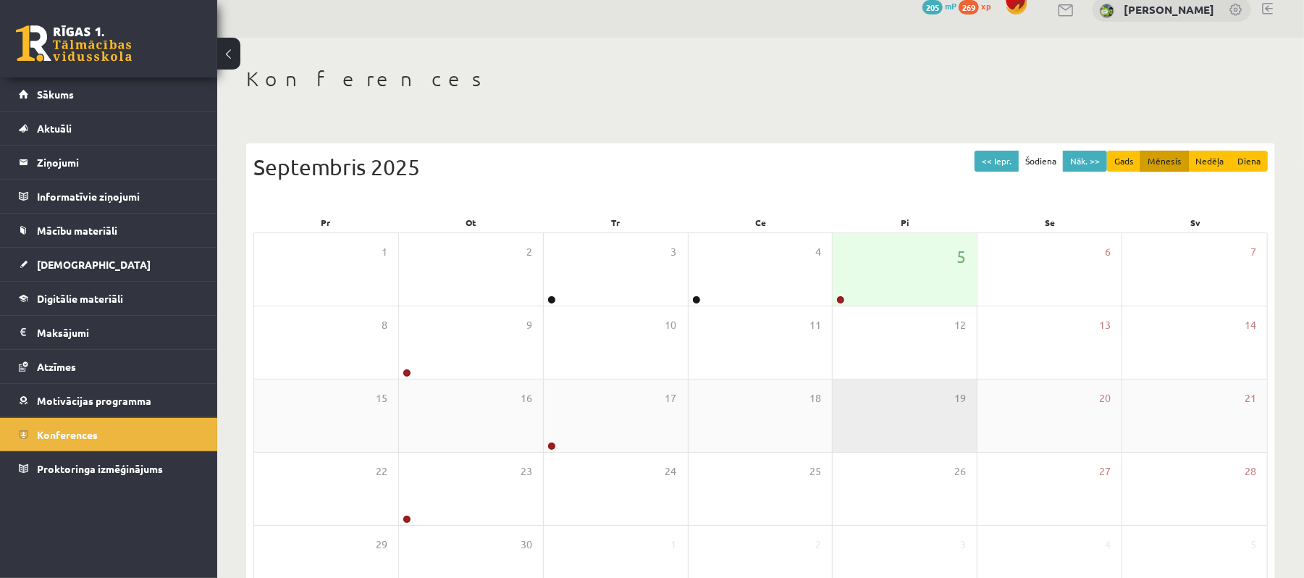
scroll to position [114, 0]
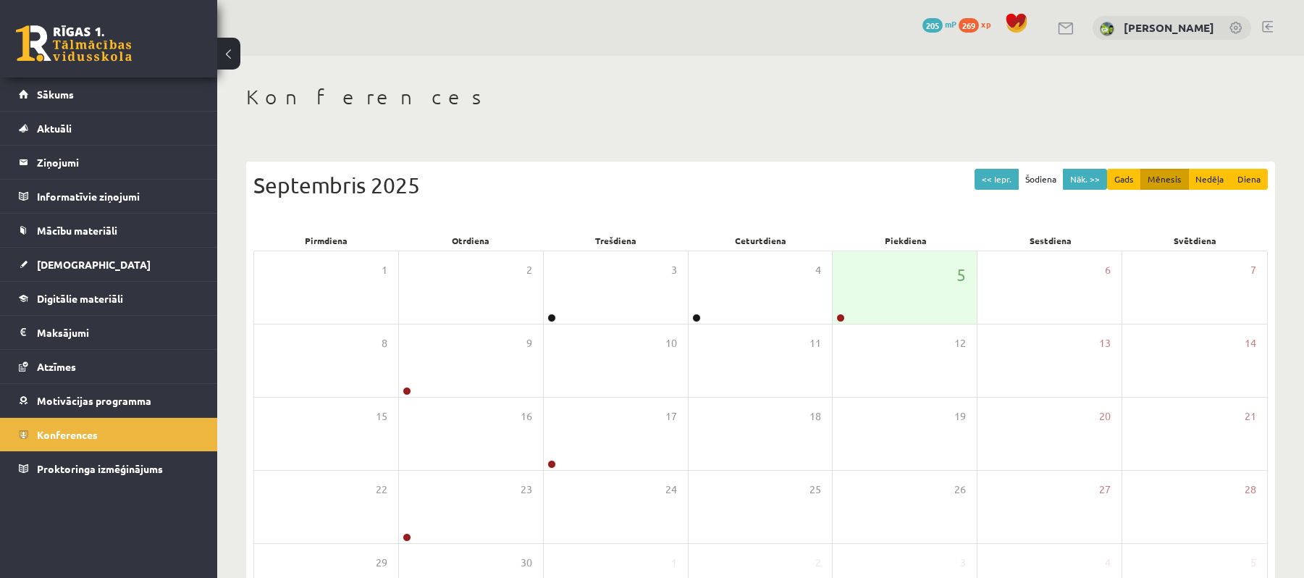
scroll to position [114, 0]
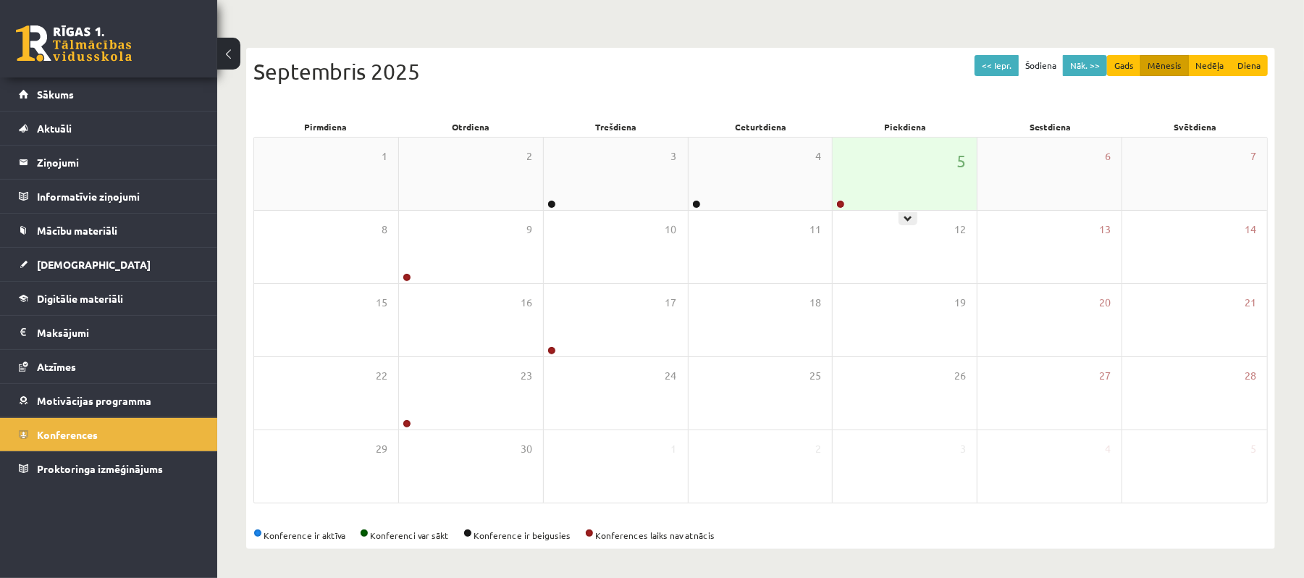
click at [861, 138] on div "5" at bounding box center [904, 174] width 144 height 72
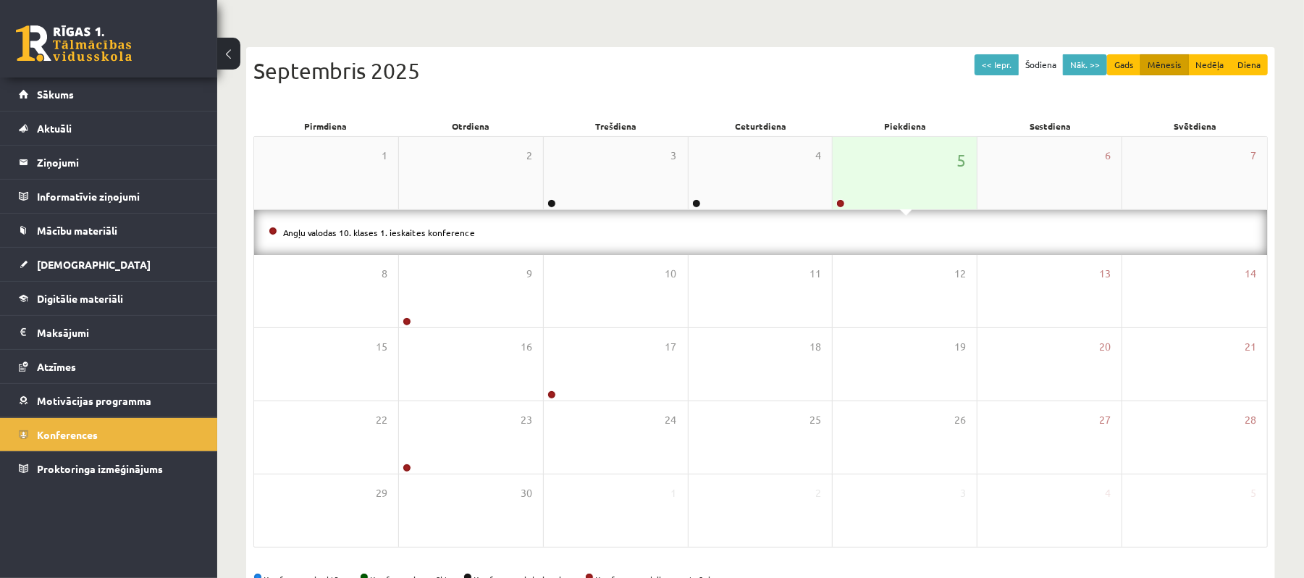
click at [861, 137] on div "5" at bounding box center [904, 173] width 144 height 72
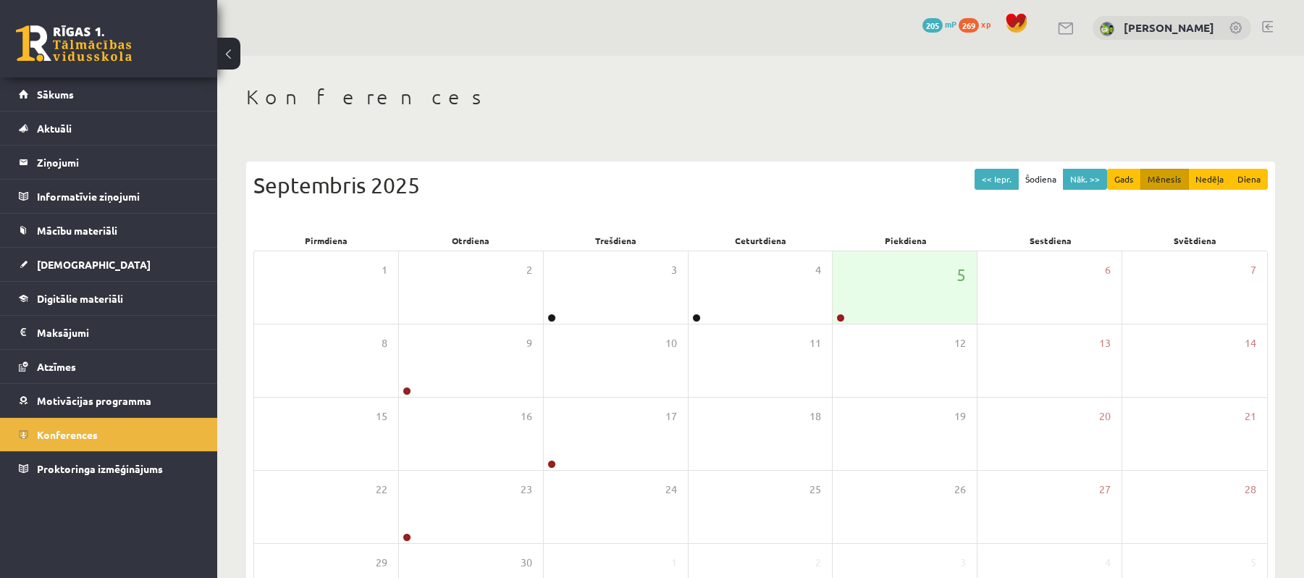
scroll to position [114, 0]
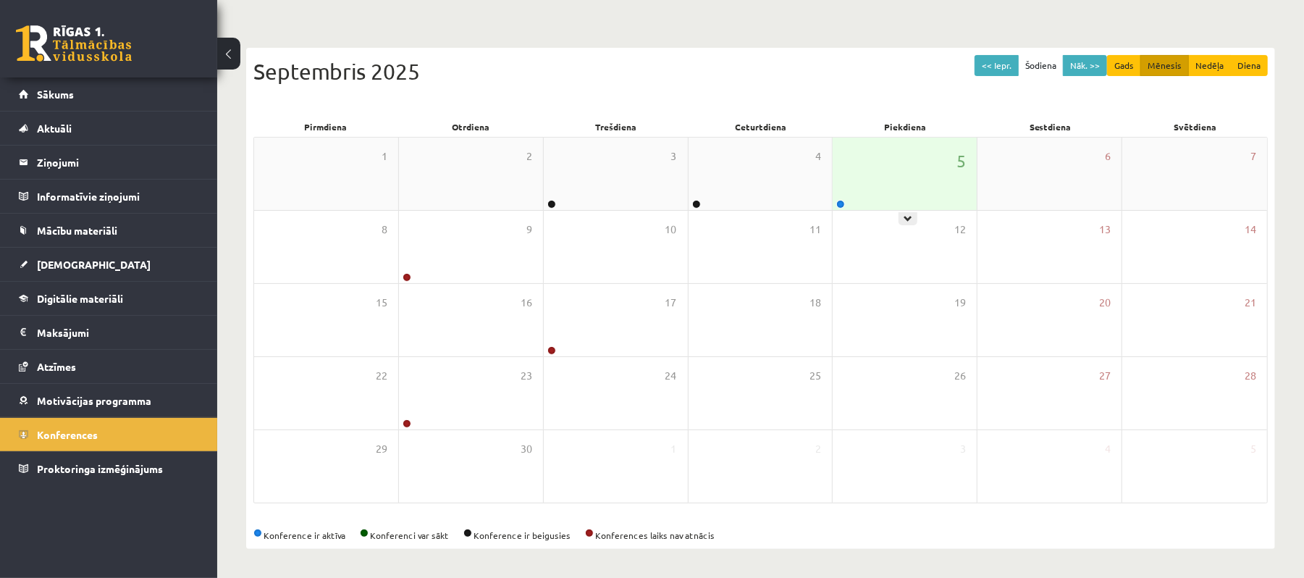
click at [870, 192] on div "5" at bounding box center [904, 174] width 144 height 72
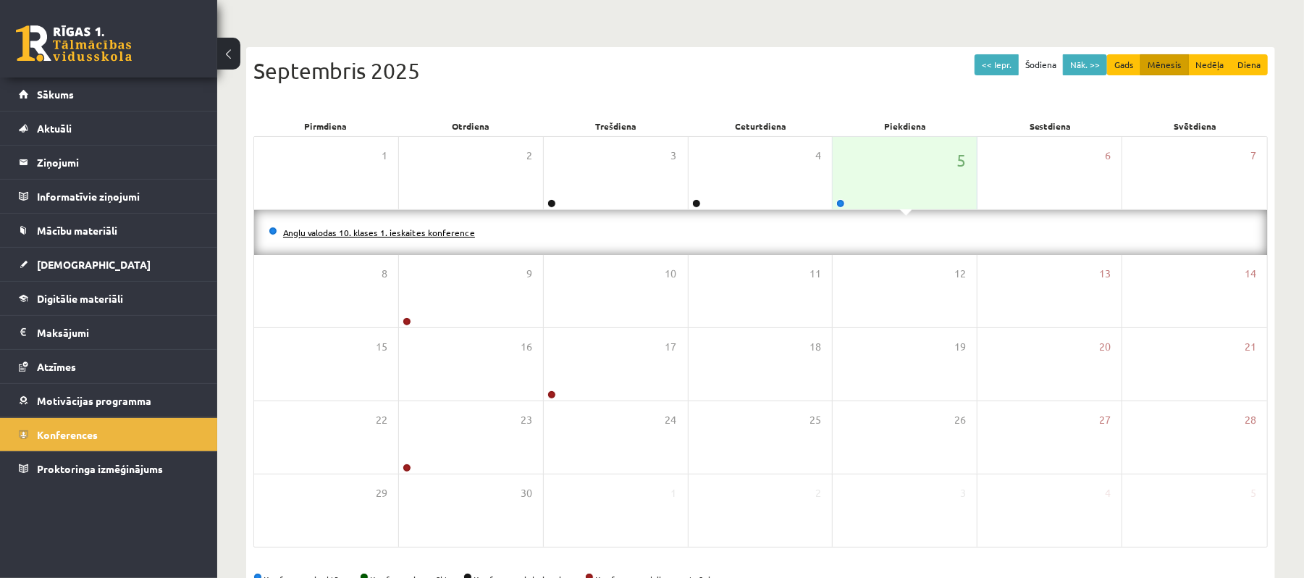
click at [426, 230] on link "Angļu valodas 10. klases 1. ieskaites konference" at bounding box center [379, 233] width 192 height 12
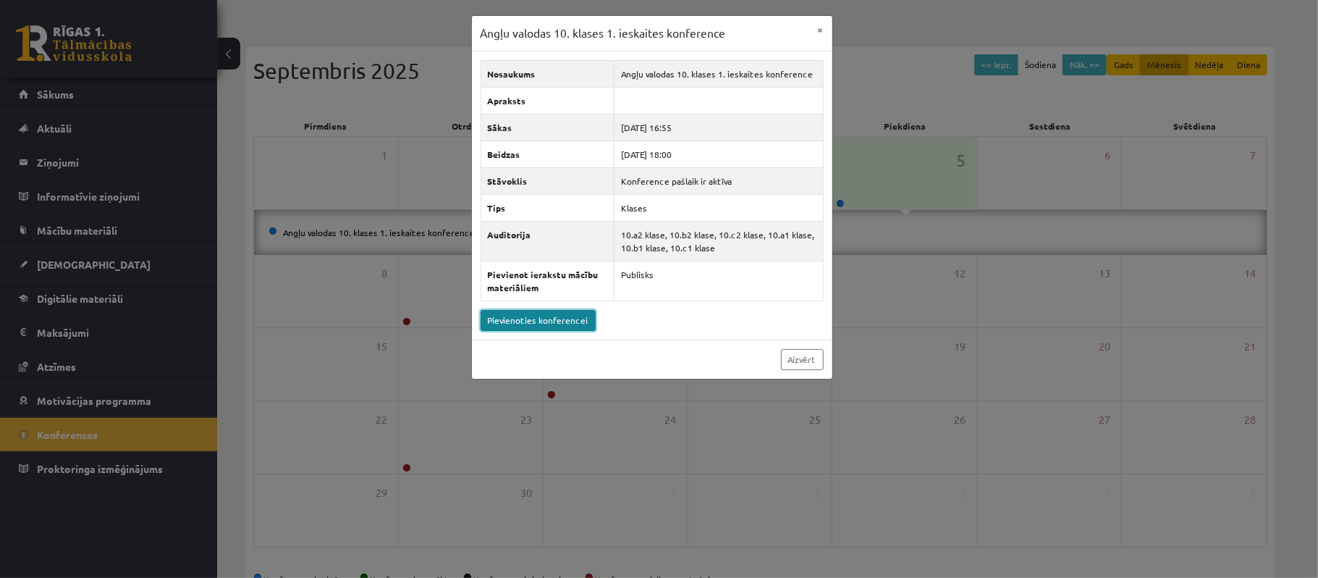
click at [539, 331] on link "Pievienoties konferencei" at bounding box center [538, 320] width 115 height 21
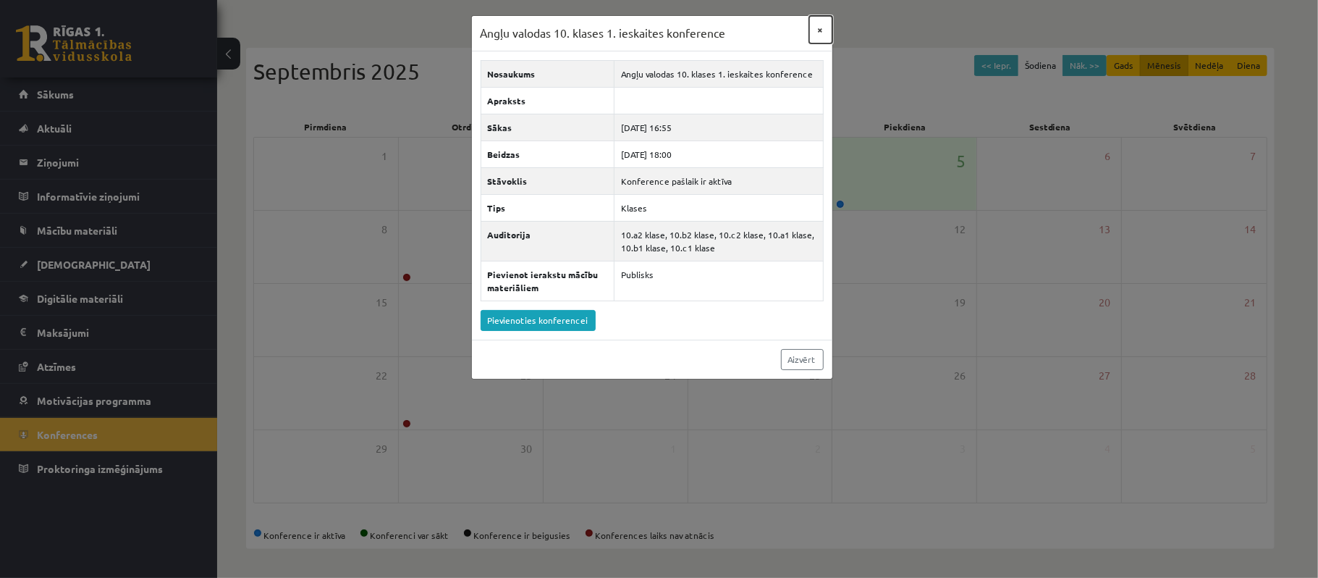
click at [822, 30] on button "×" at bounding box center [820, 30] width 23 height 28
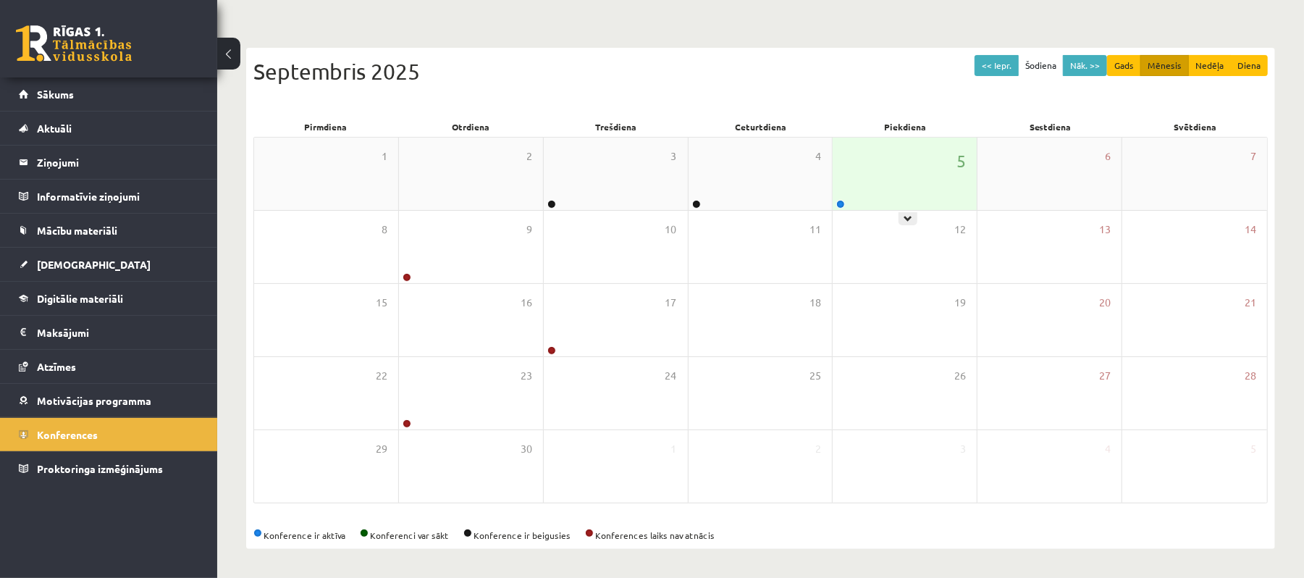
click at [866, 203] on div "5" at bounding box center [904, 174] width 144 height 72
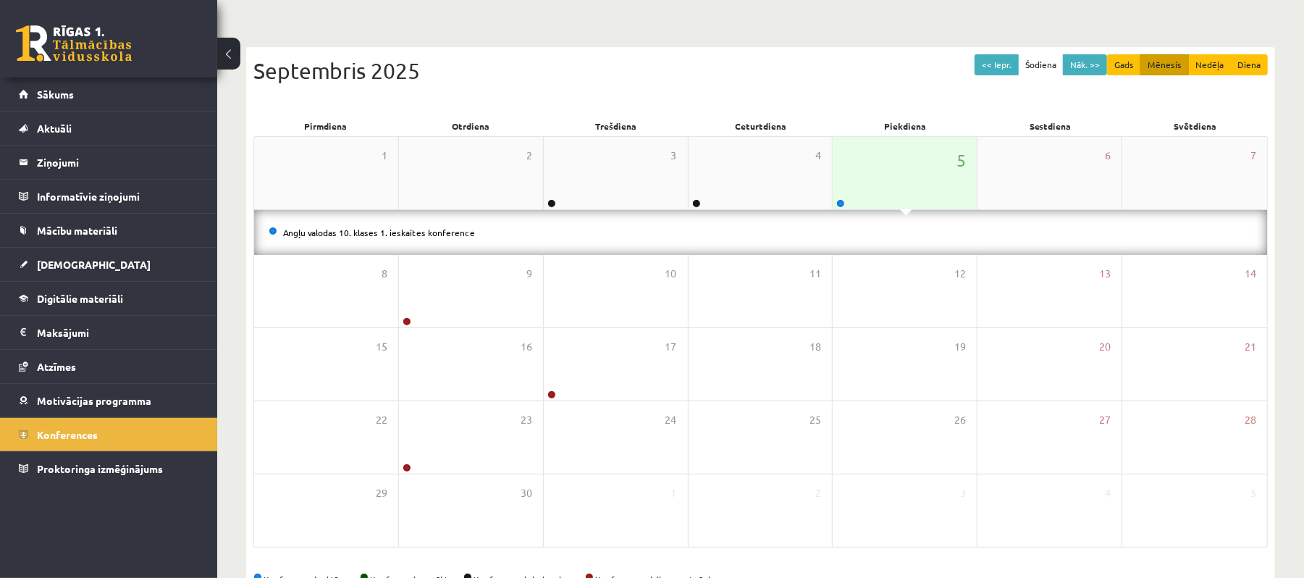
click at [918, 158] on div "5" at bounding box center [904, 173] width 144 height 72
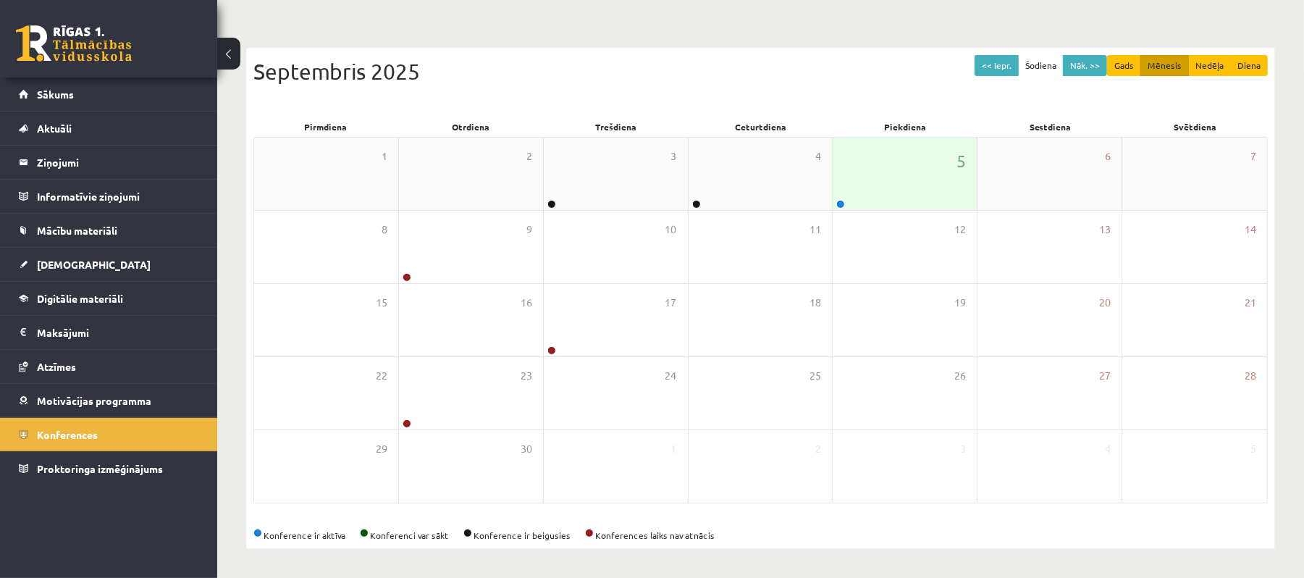
click at [909, 162] on div "5" at bounding box center [904, 174] width 144 height 72
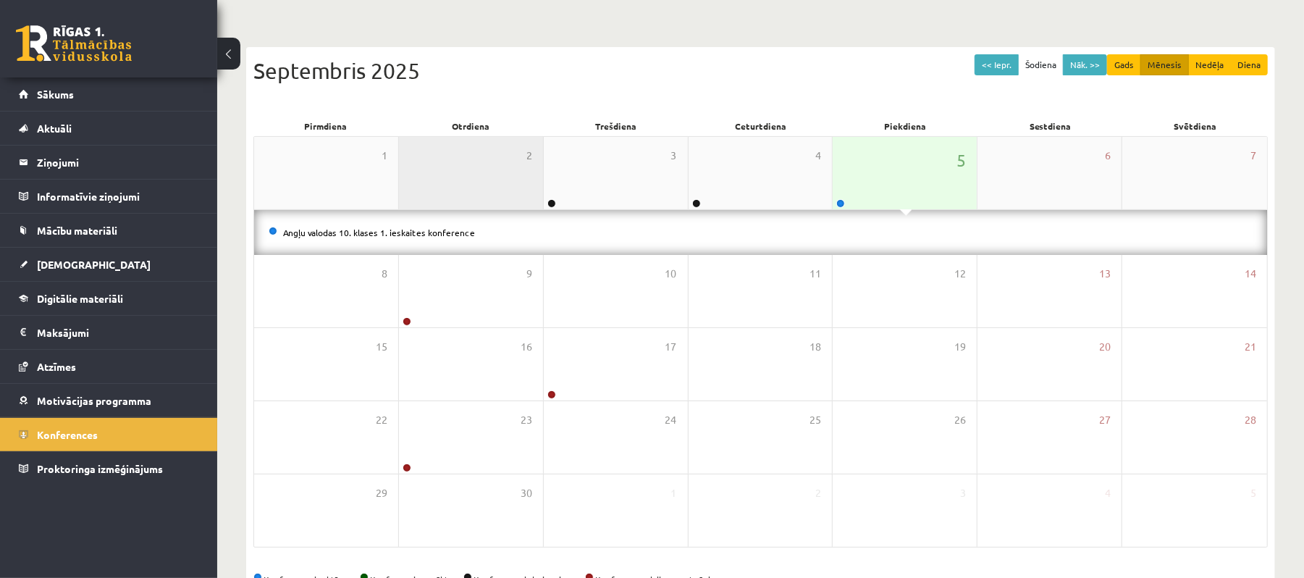
click at [537, 201] on div "2" at bounding box center [471, 173] width 144 height 72
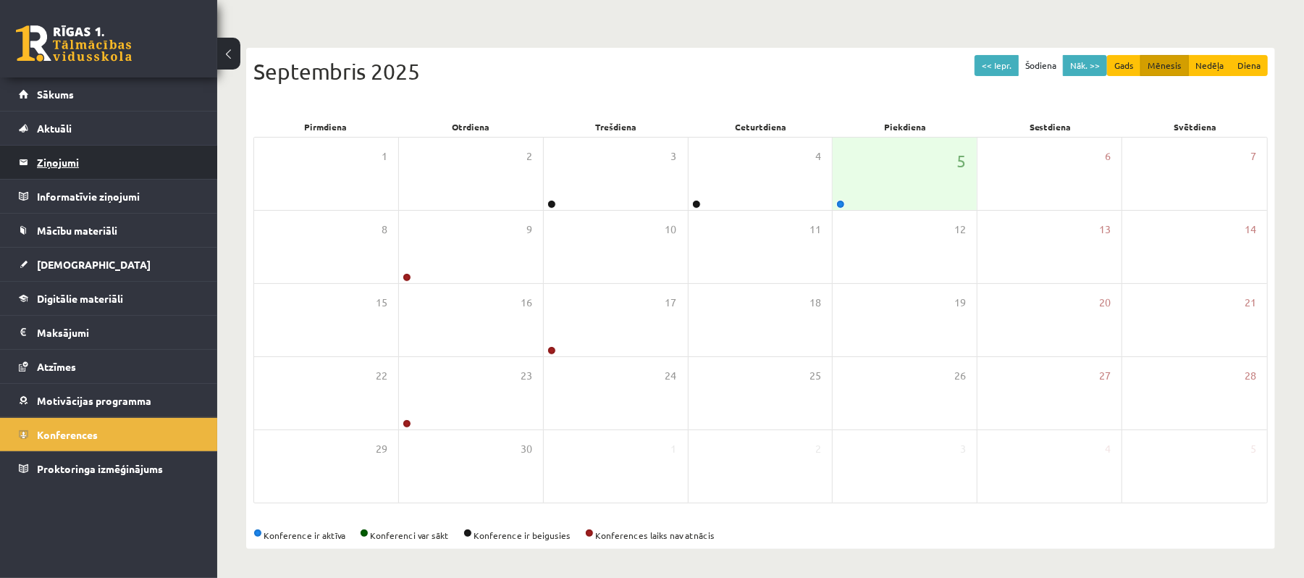
click at [114, 166] on legend "Ziņojumi 0" at bounding box center [118, 161] width 162 height 33
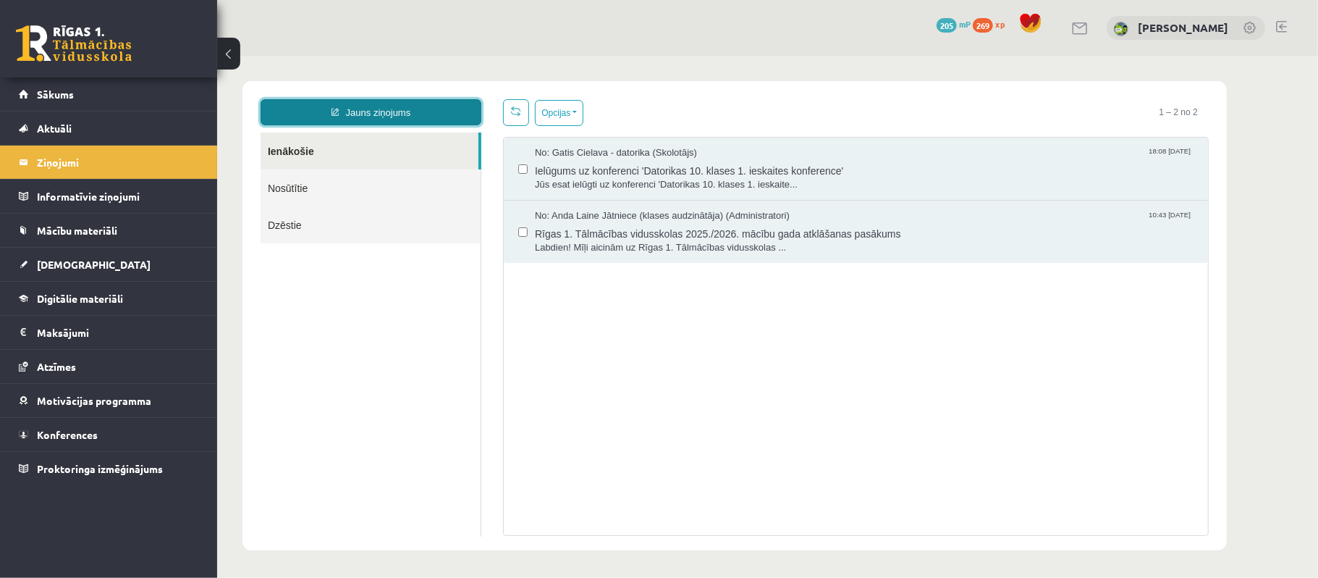
click at [371, 119] on link "Jauns ziņojums" at bounding box center [370, 111] width 221 height 26
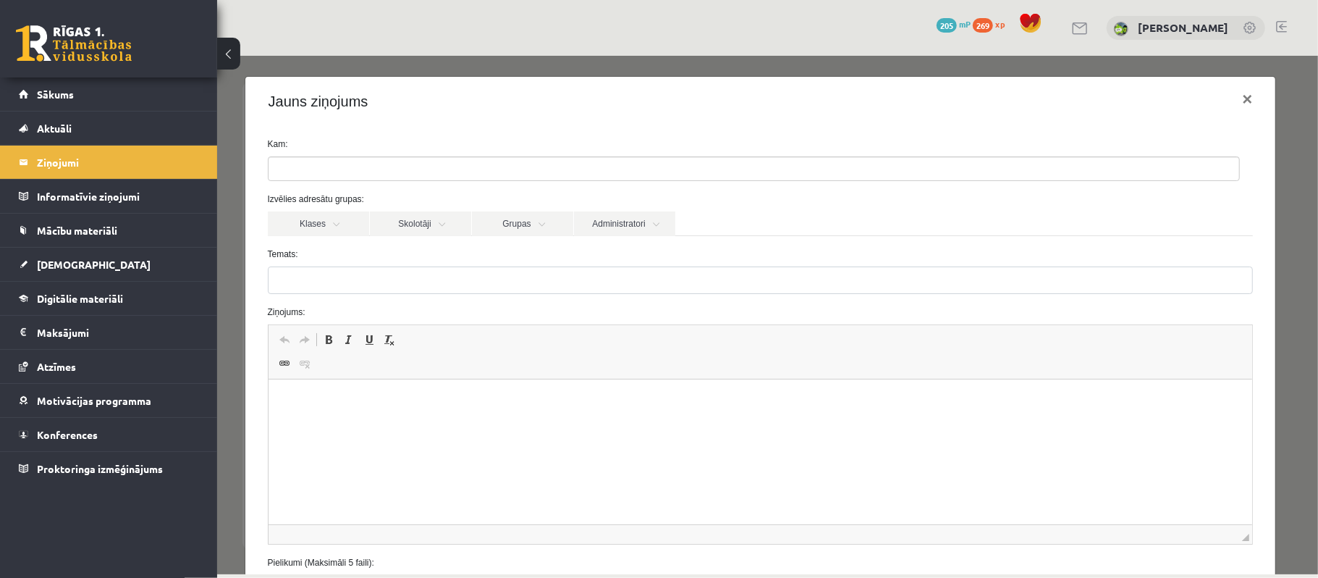
click at [374, 163] on ul at bounding box center [753, 167] width 971 height 23
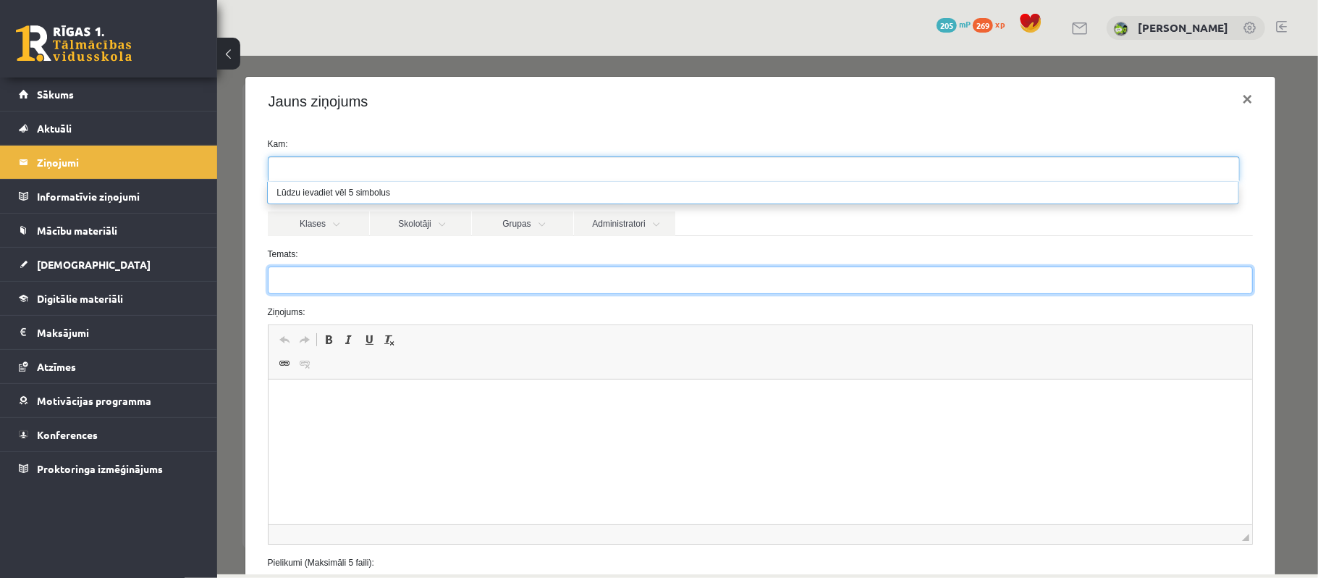
click at [304, 286] on input "Temats:" at bounding box center [760, 280] width 986 height 28
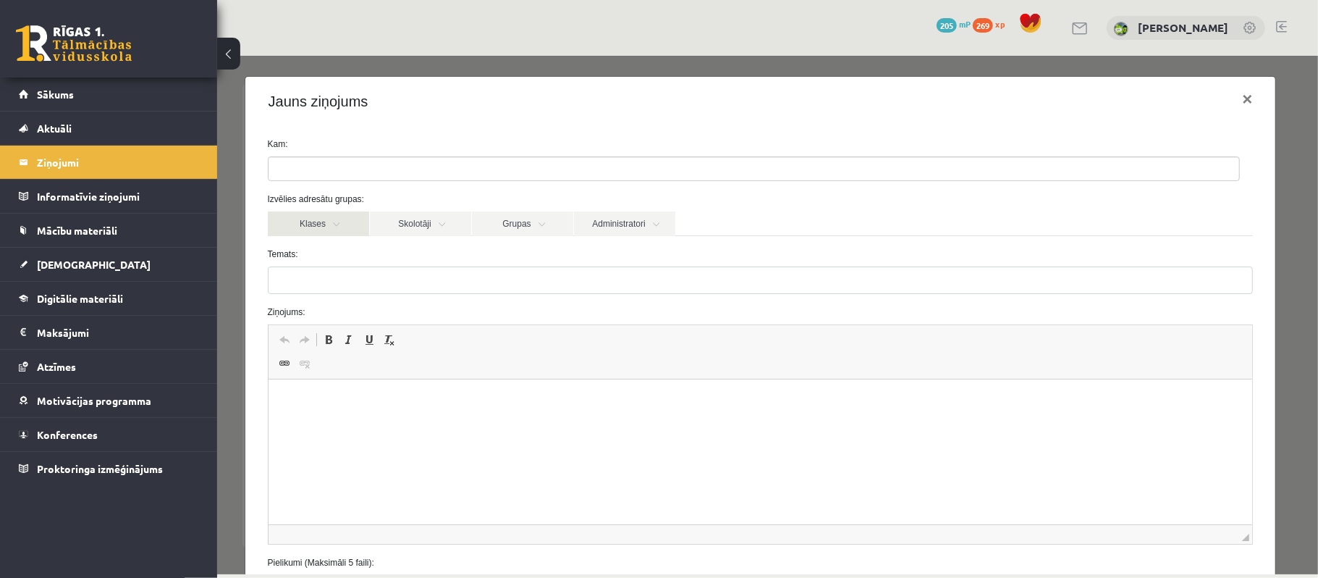
click at [308, 221] on link "Klases" at bounding box center [317, 223] width 101 height 25
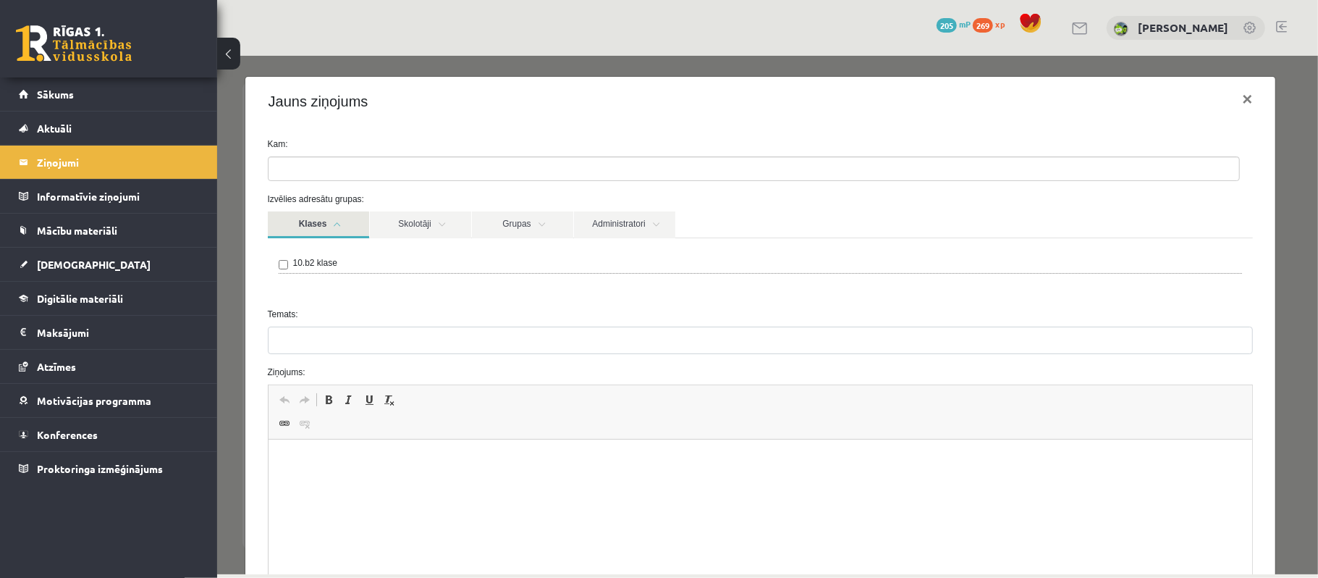
click at [356, 222] on link "Klases" at bounding box center [317, 224] width 101 height 27
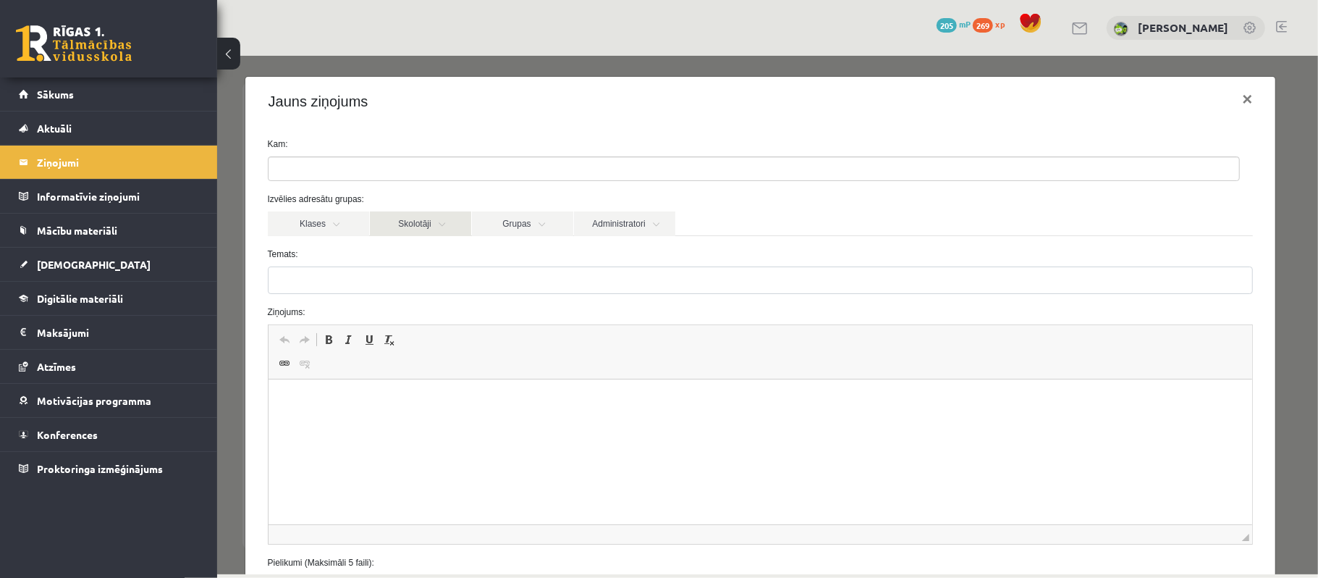
click at [415, 220] on link "Skolotāji" at bounding box center [419, 223] width 101 height 25
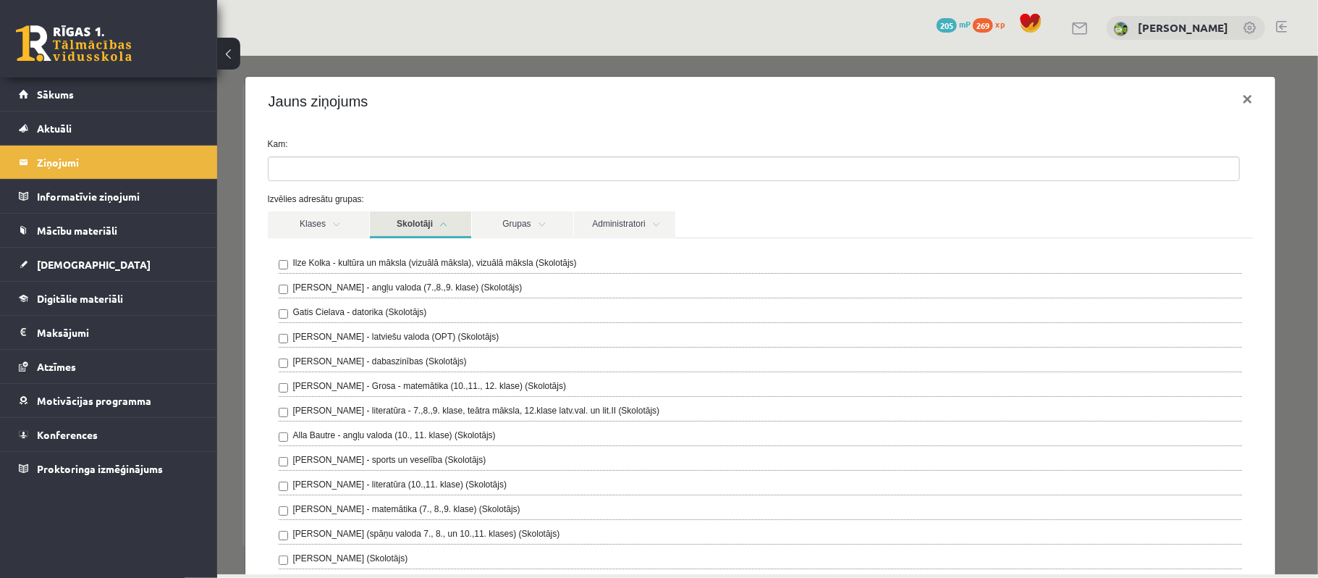
scroll to position [96, 0]
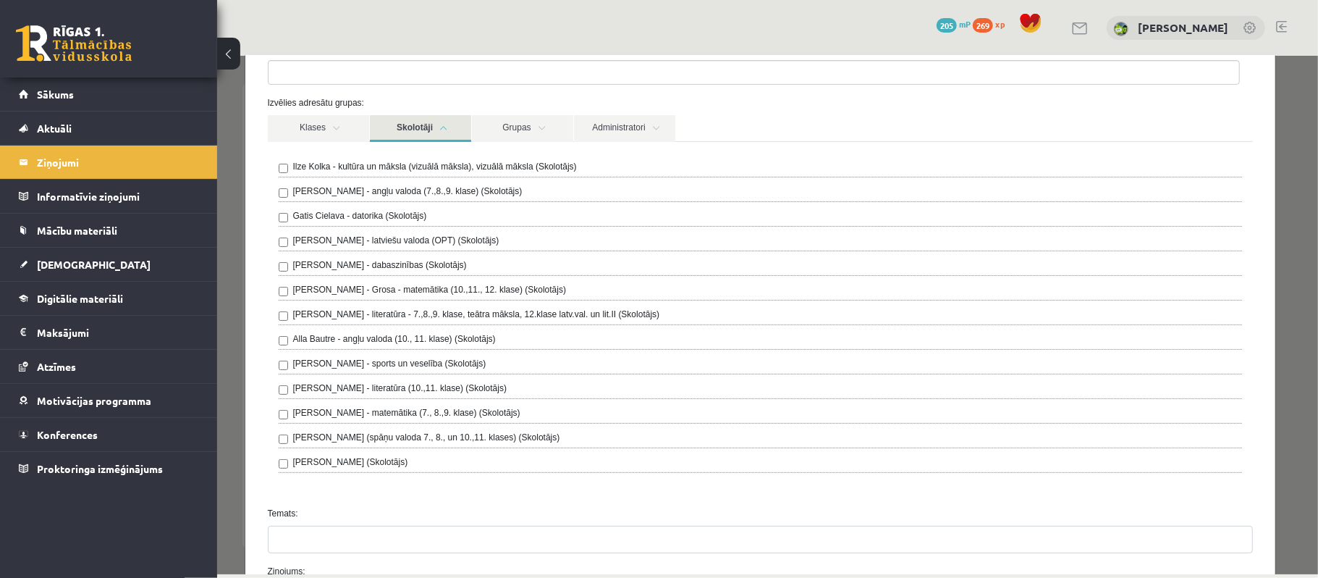
click at [403, 271] on label "Sanita Baumane - dabaszinības (Skolotājs)" at bounding box center [379, 264] width 174 height 13
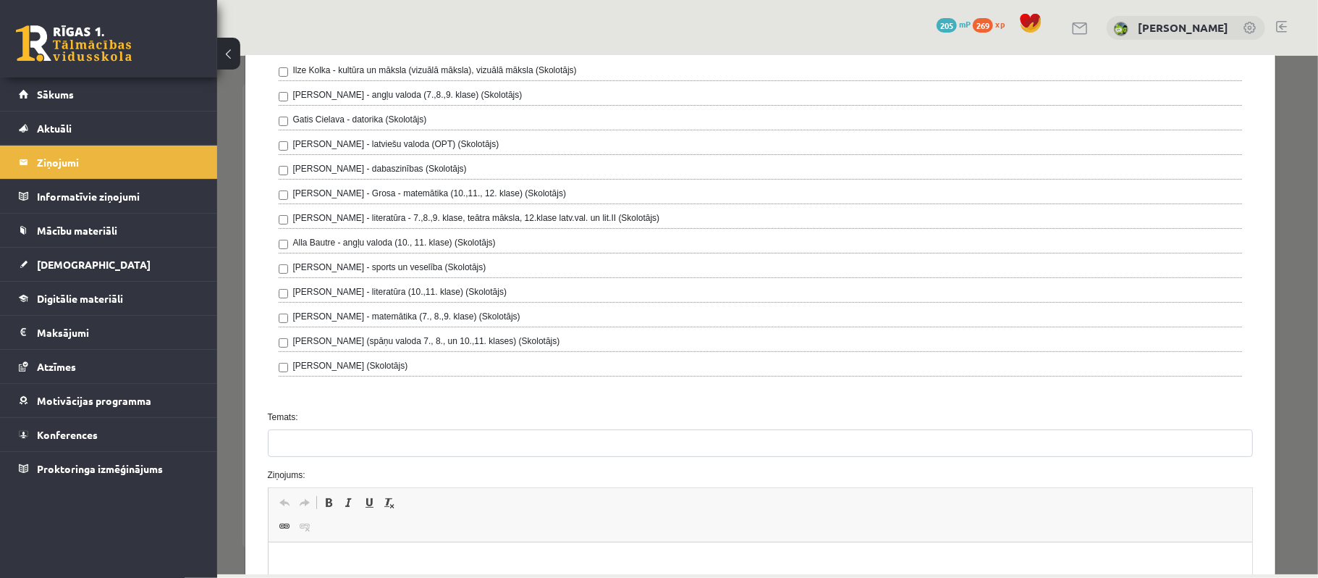
scroll to position [386, 0]
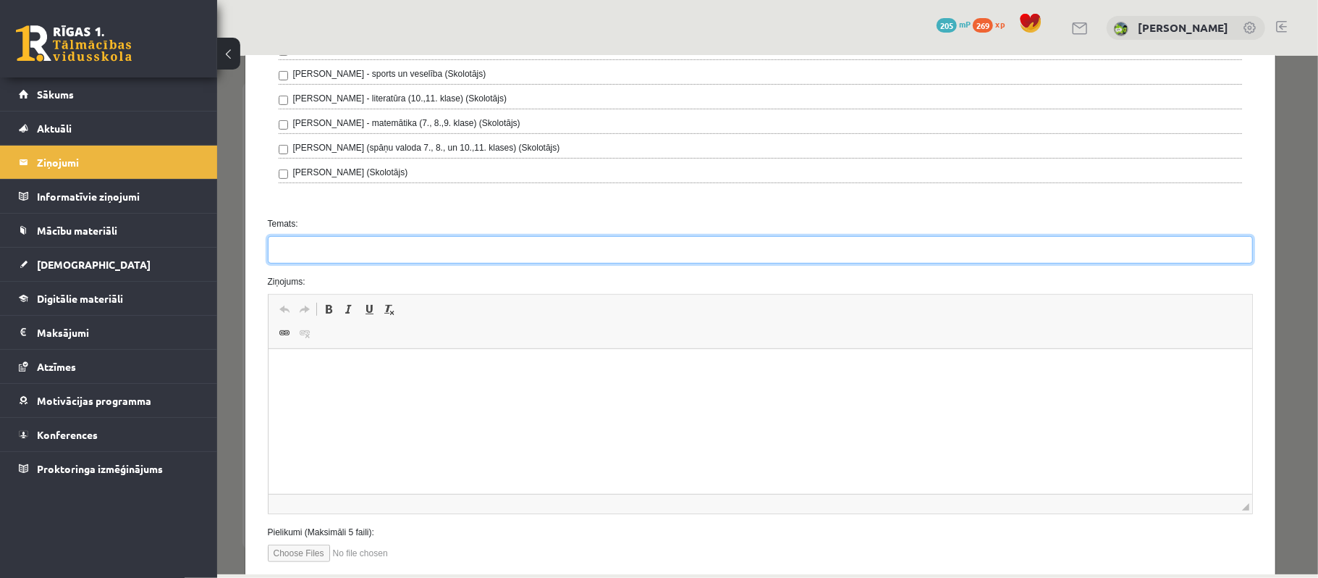
click at [345, 261] on input "Temats:" at bounding box center [760, 249] width 986 height 28
type input "********"
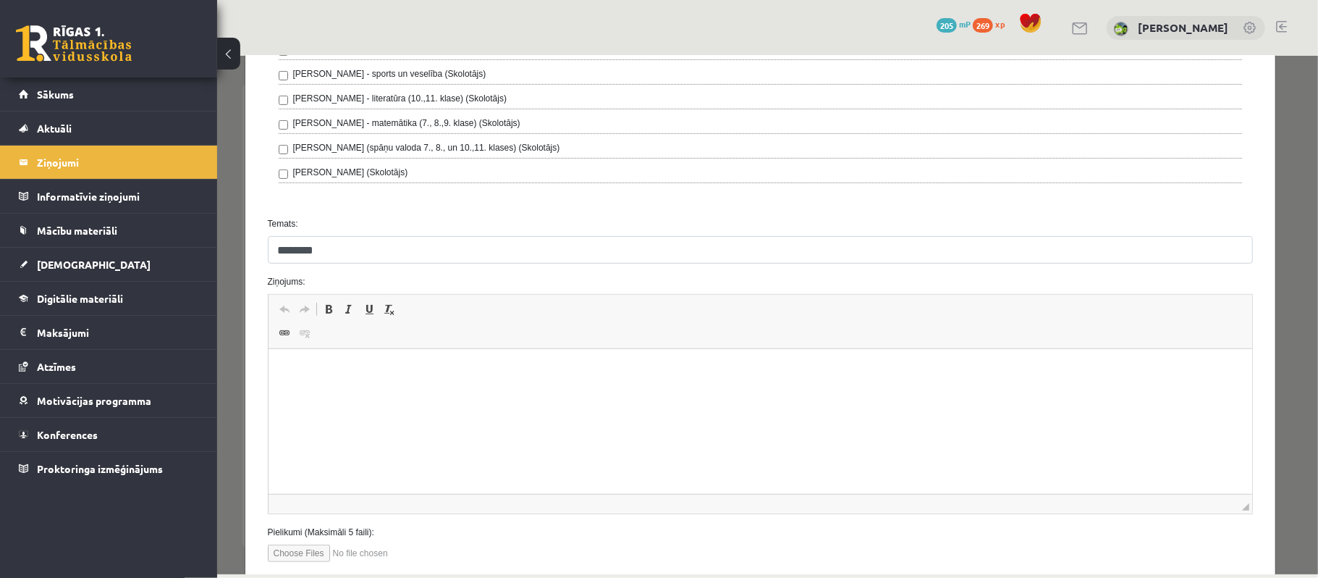
click at [386, 388] on html at bounding box center [760, 371] width 984 height 44
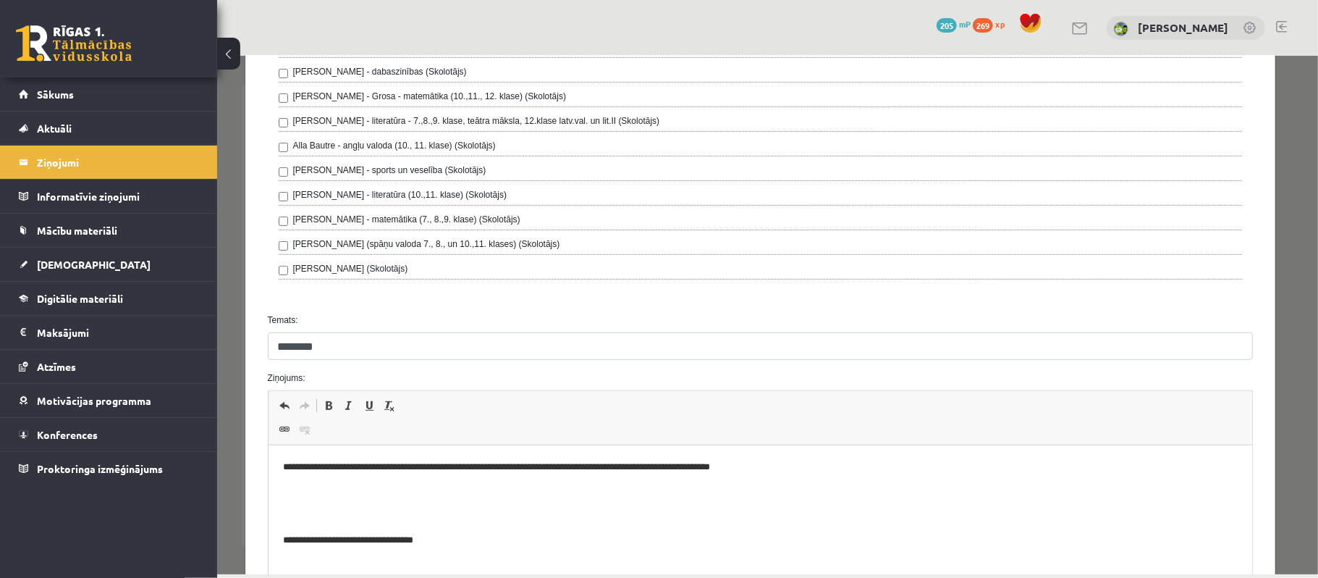
scroll to position [482, 0]
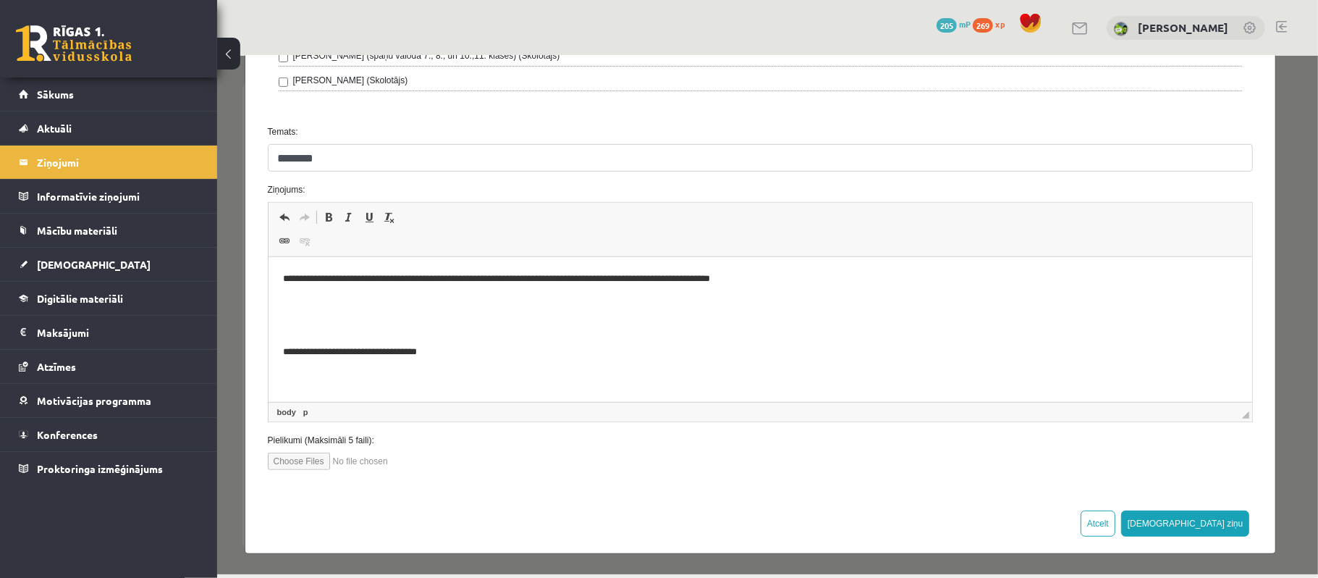
click at [419, 354] on p "**********" at bounding box center [752, 352] width 941 height 15
click at [422, 357] on p "**********" at bounding box center [752, 352] width 941 height 15
click at [341, 156] on input "********" at bounding box center [760, 157] width 986 height 28
type input "**********"
click at [1222, 513] on button "Sūtīt ziņu" at bounding box center [1185, 523] width 129 height 26
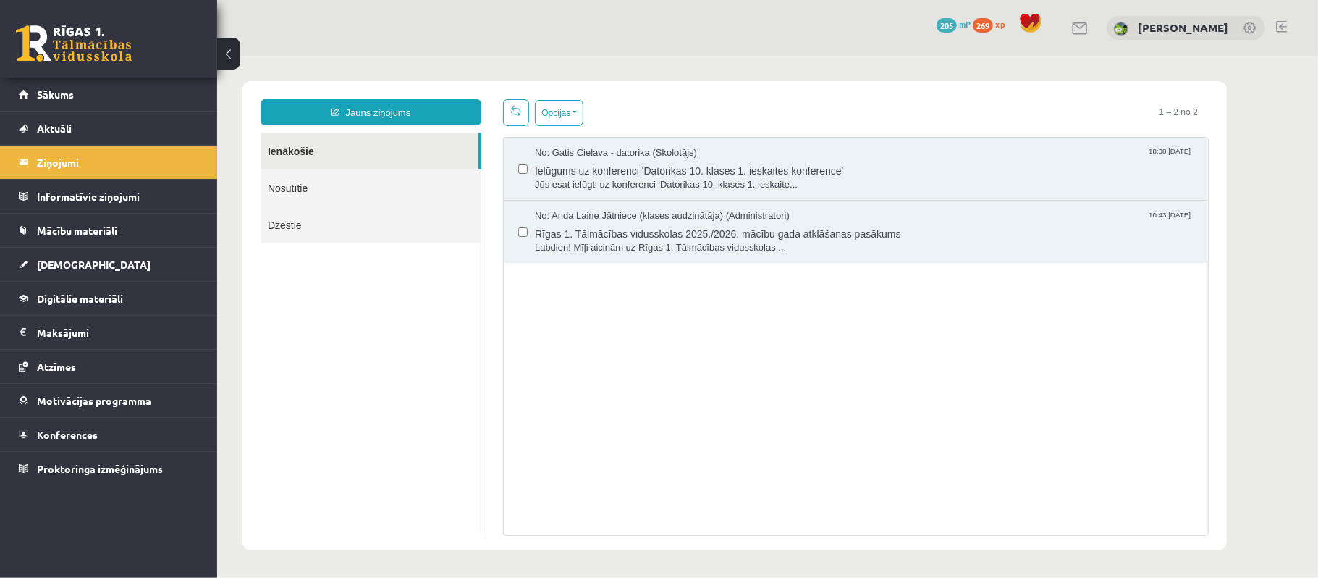
scroll to position [0, 0]
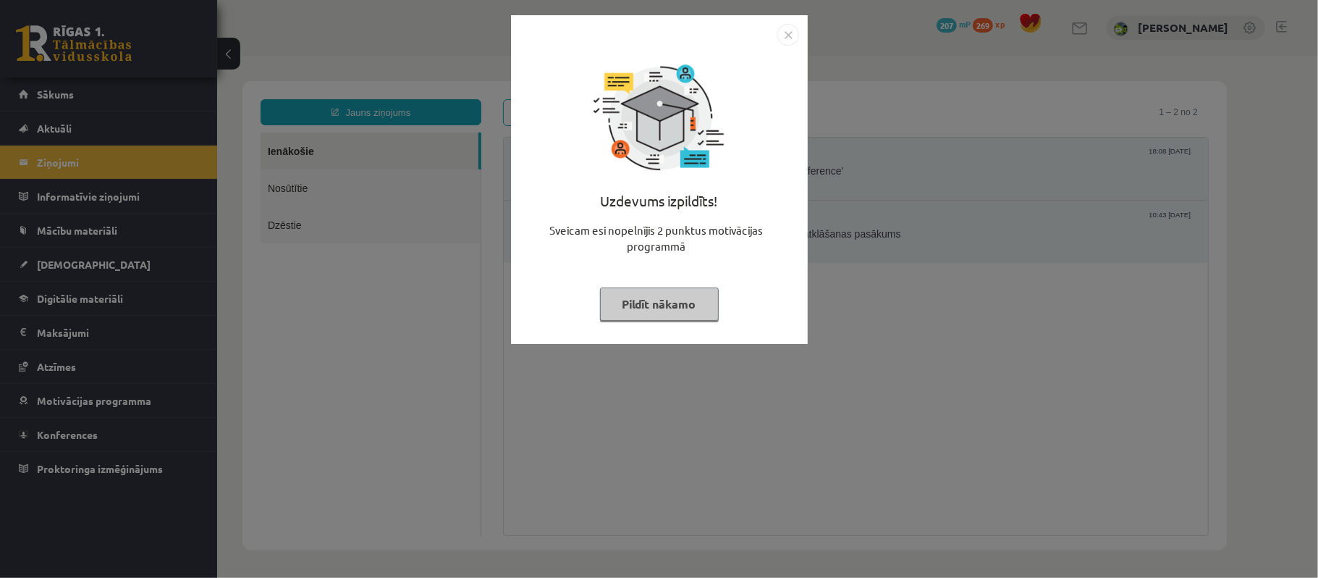
click at [777, 33] on img "Close" at bounding box center [788, 35] width 22 height 22
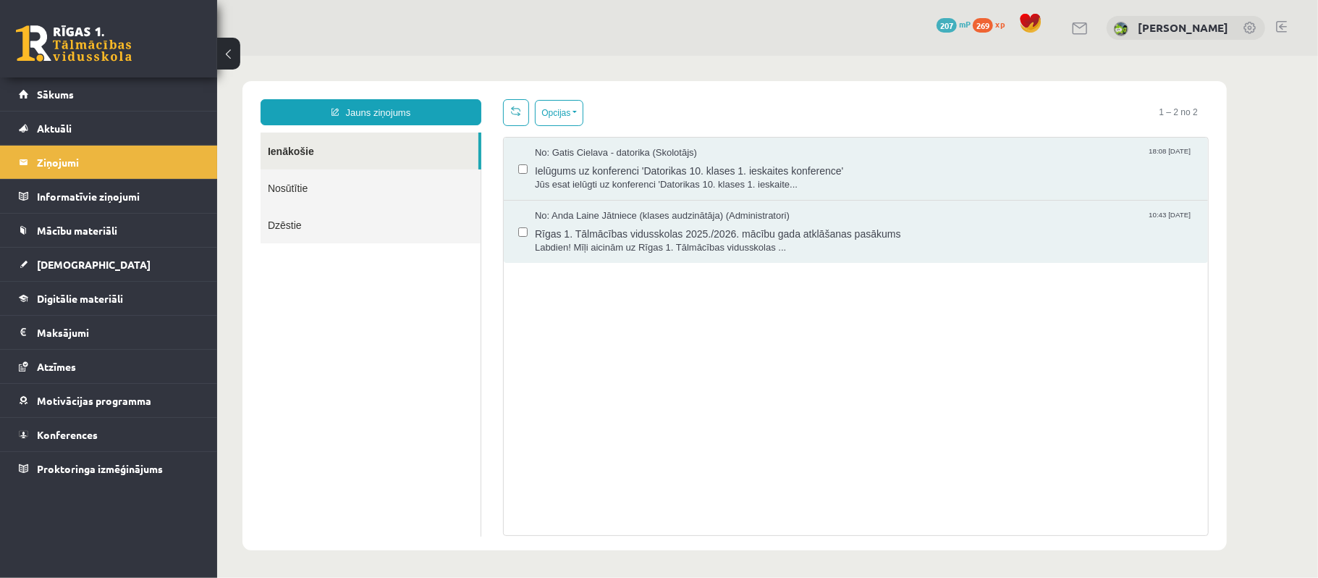
click at [451, 189] on link "Nosūtītie" at bounding box center [370, 187] width 220 height 37
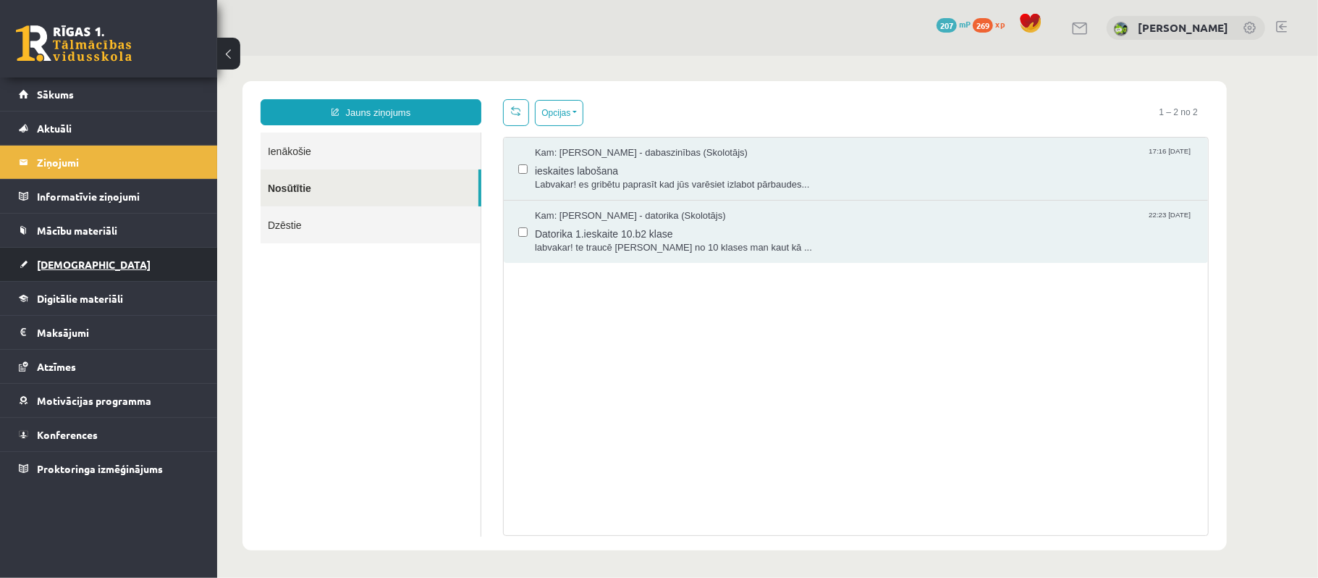
click at [156, 271] on link "[DEMOGRAPHIC_DATA]" at bounding box center [109, 264] width 180 height 33
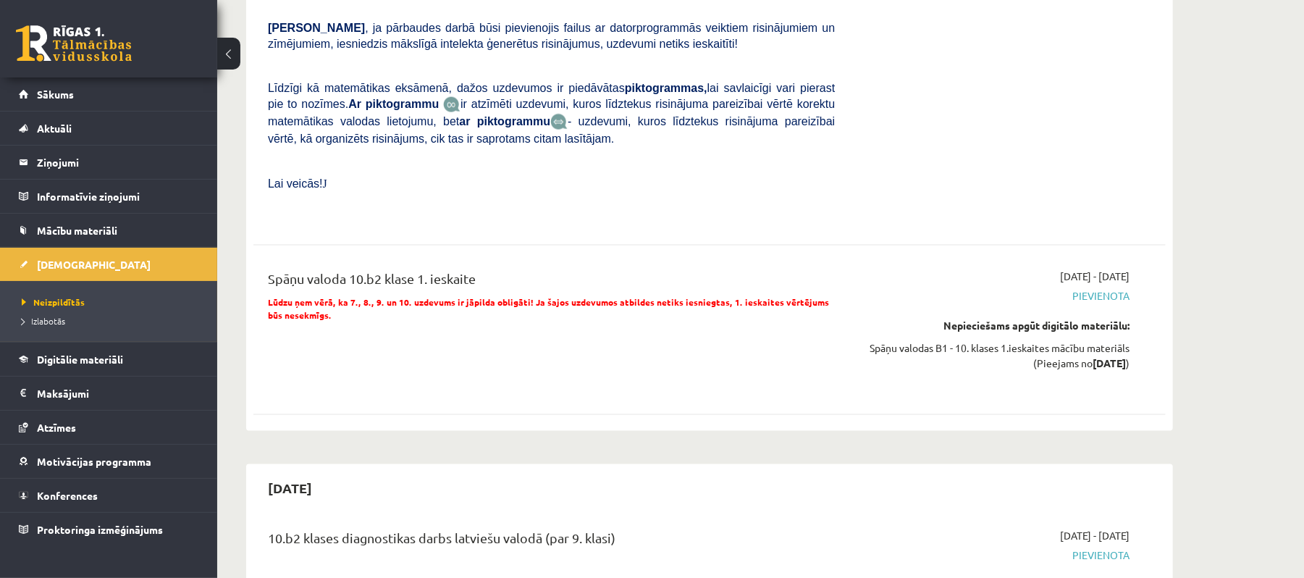
scroll to position [1640, 0]
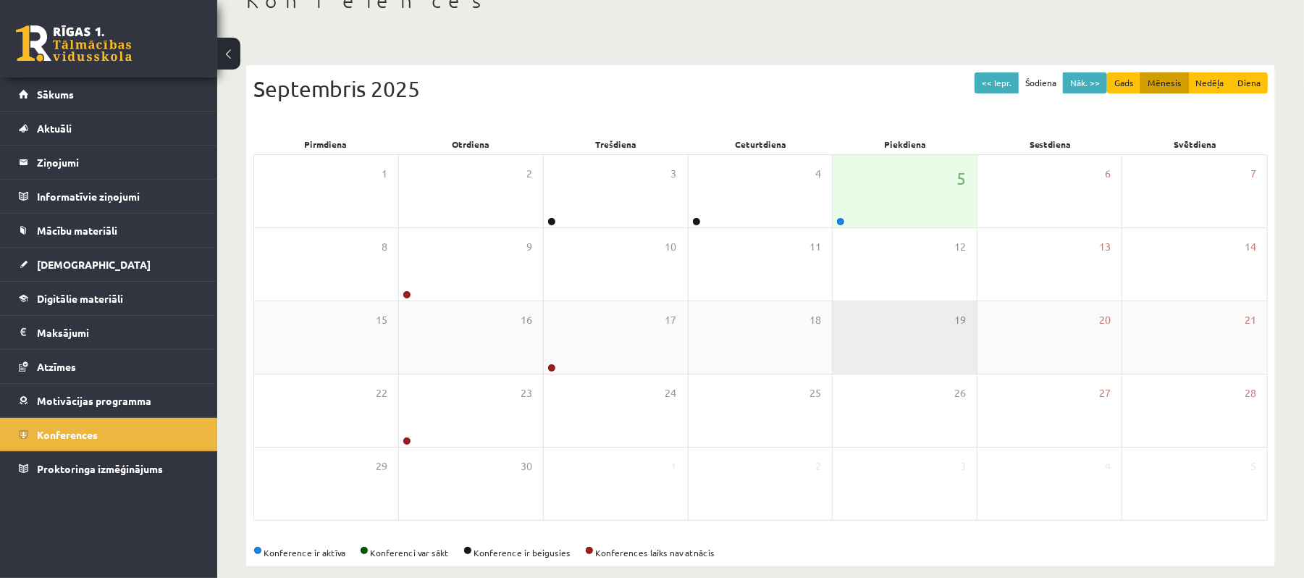
scroll to position [114, 0]
